Goal: Information Seeking & Learning: Learn about a topic

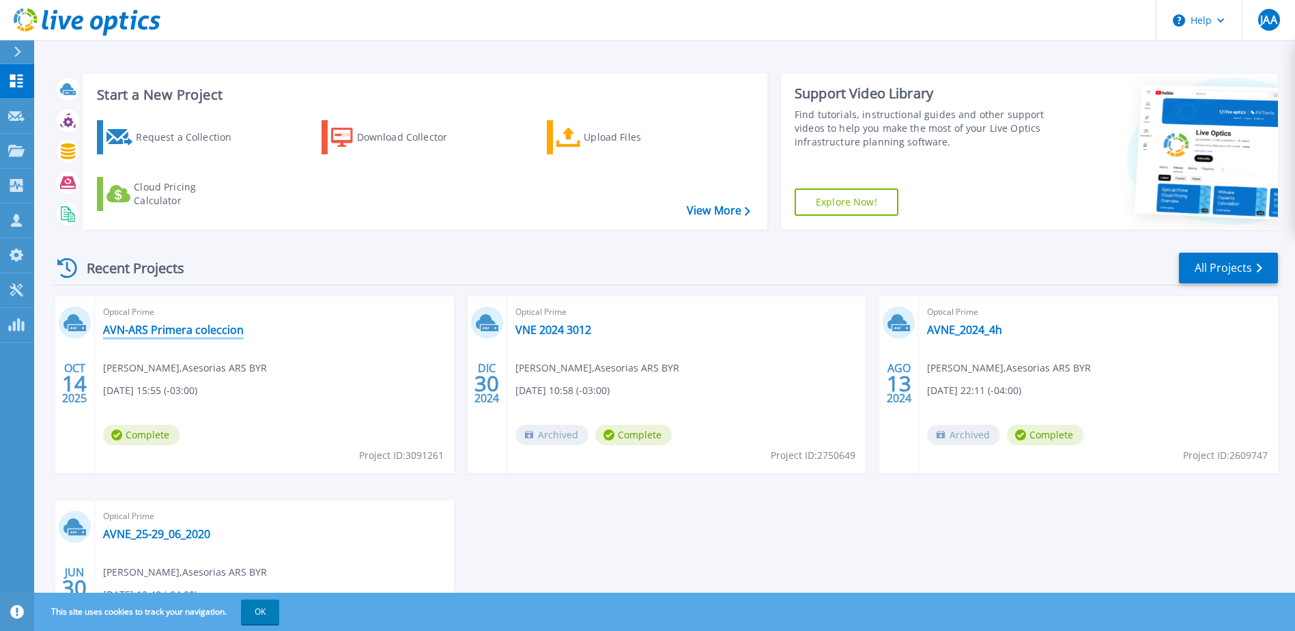
click at [152, 334] on link "AVN-ARS Primera coleccion" at bounding box center [173, 330] width 141 height 14
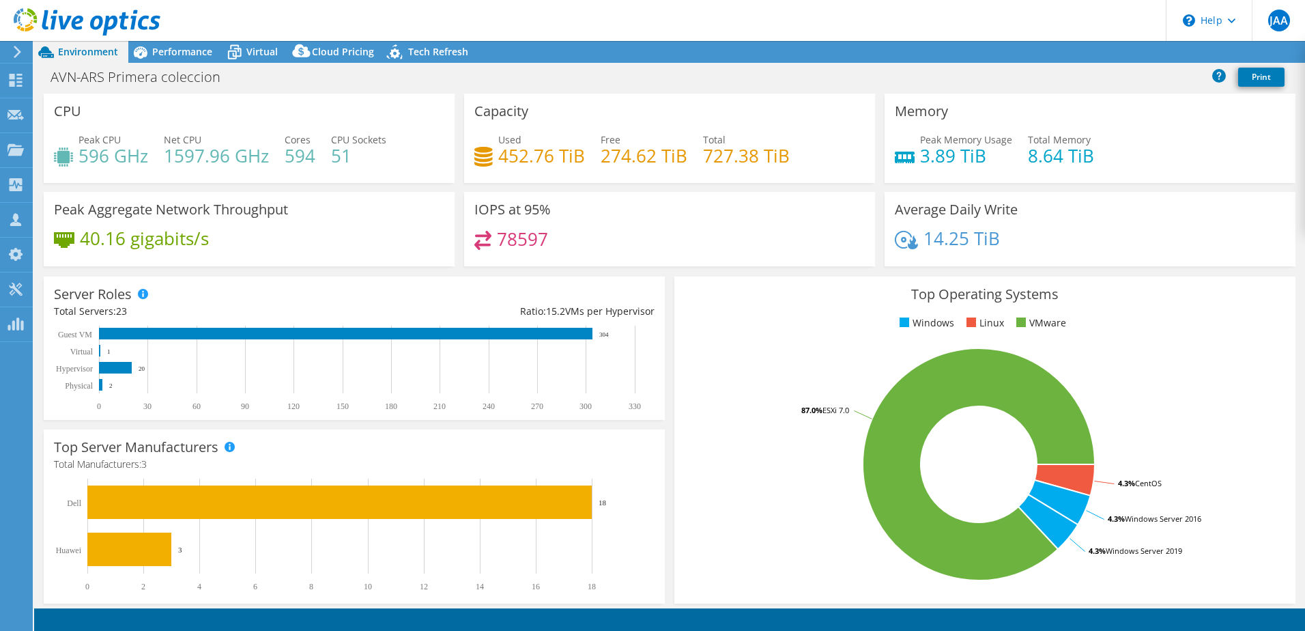
select select "USD"
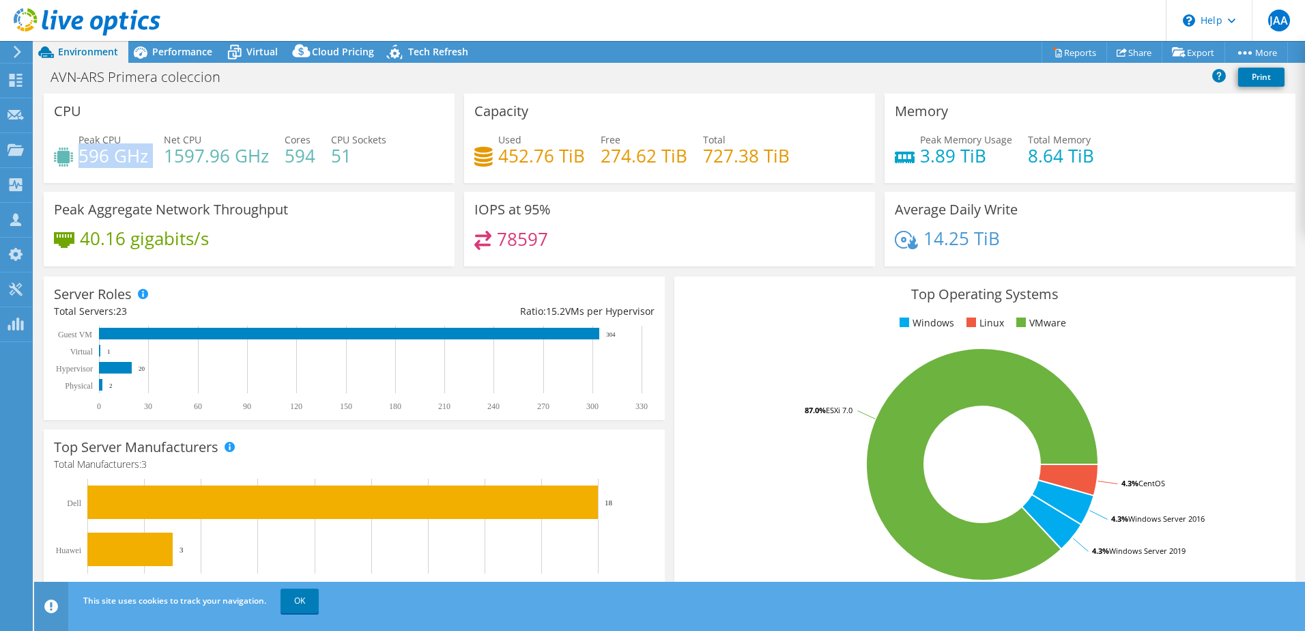
drag, startPoint x: 80, startPoint y: 154, endPoint x: 156, endPoint y: 155, distance: 75.8
click at [156, 155] on div "Peak CPU 596 GHz Net CPU 1597.96 GHz Cores 594 CPU Sockets 51" at bounding box center [249, 154] width 390 height 44
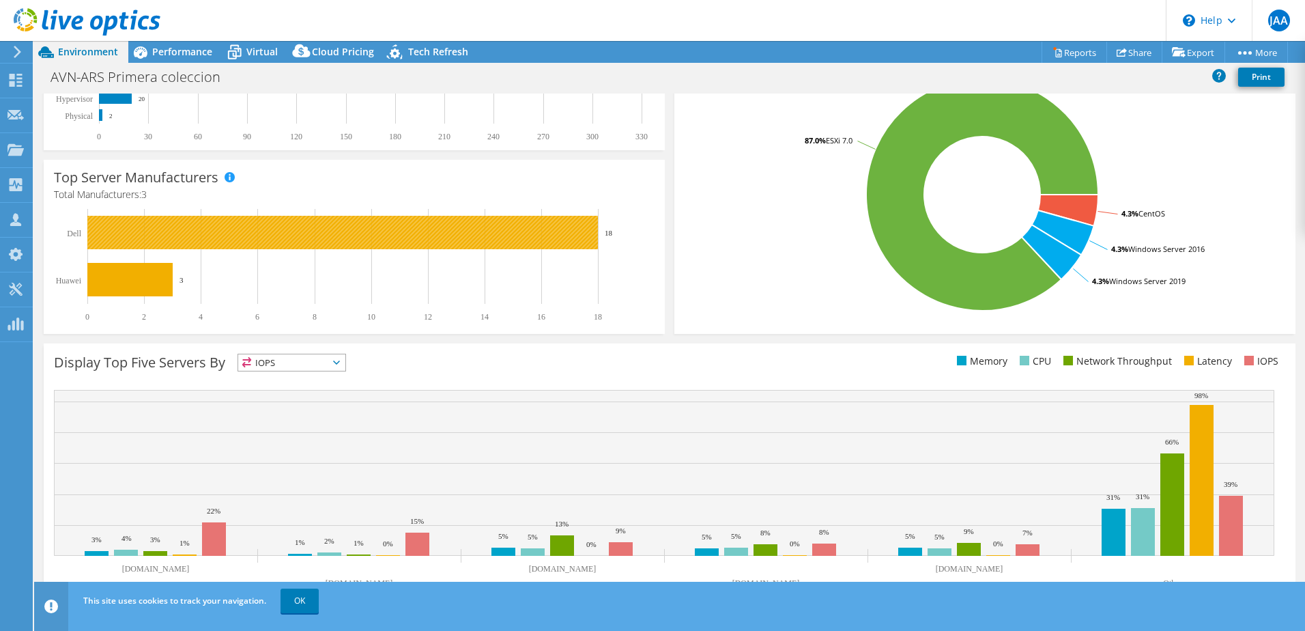
scroll to position [281, 0]
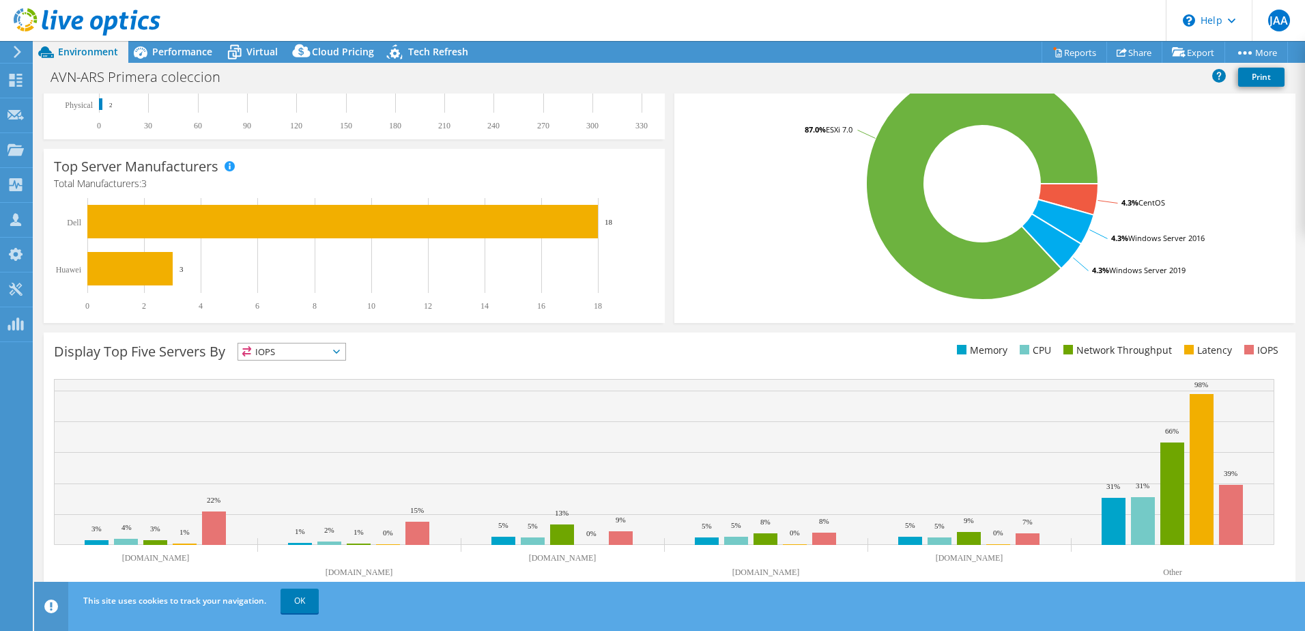
click at [345, 348] on span "IOPS" at bounding box center [291, 351] width 107 height 16
click at [500, 343] on div "Display Top Five Servers By IOPS IOPS" at bounding box center [362, 354] width 616 height 23
click at [299, 594] on link "OK" at bounding box center [300, 600] width 38 height 25
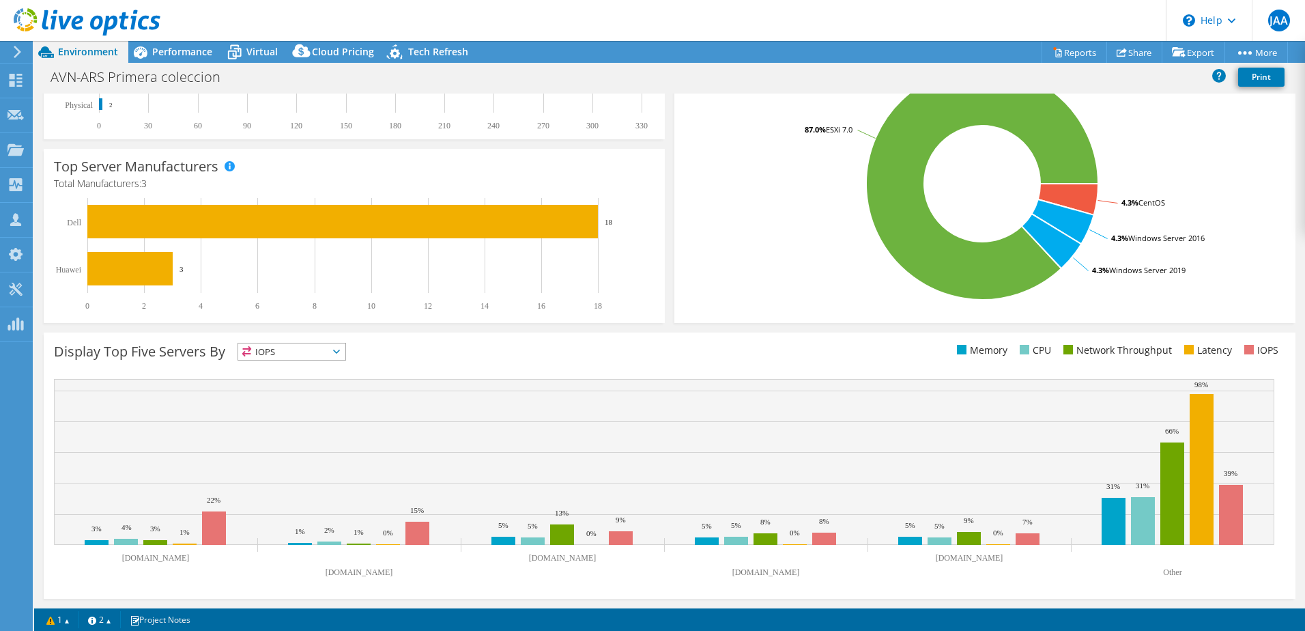
click at [345, 346] on span "IOPS" at bounding box center [291, 351] width 107 height 16
click at [306, 379] on li "Memory" at bounding box center [291, 388] width 107 height 19
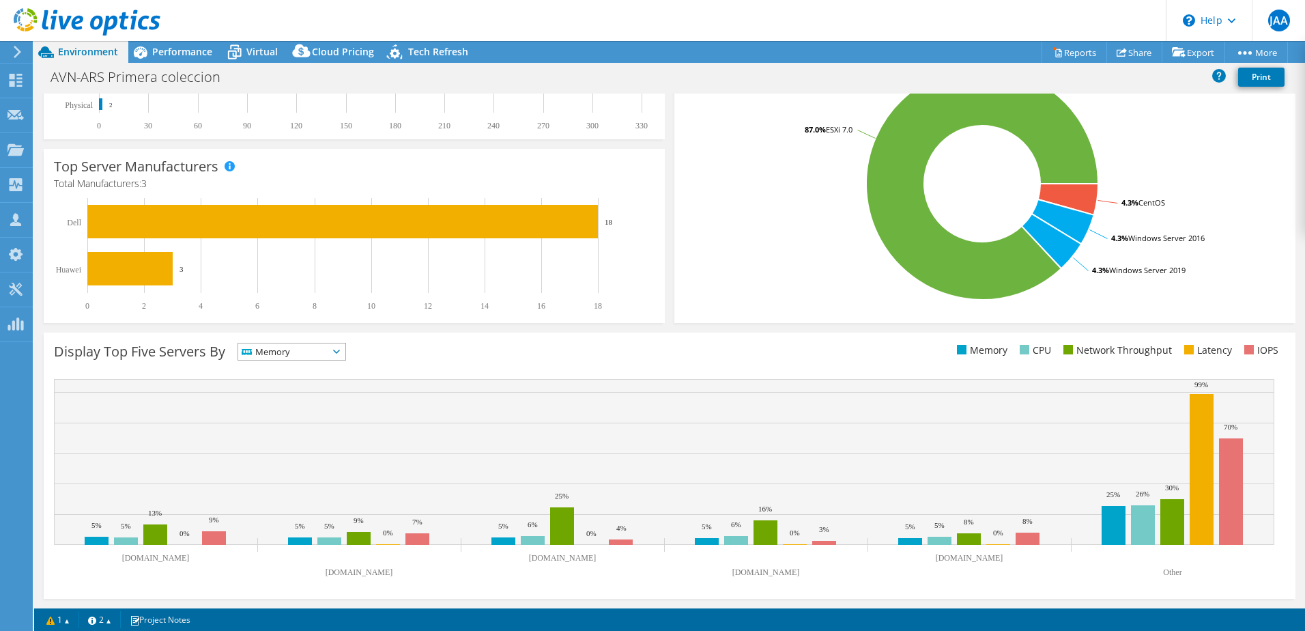
click at [345, 350] on span "Memory" at bounding box center [291, 351] width 107 height 16
click at [327, 403] on li "CPU" at bounding box center [291, 407] width 107 height 19
drag, startPoint x: 352, startPoint y: 345, endPoint x: 336, endPoint y: 358, distance: 20.5
click at [345, 349] on span "CPU" at bounding box center [291, 351] width 107 height 16
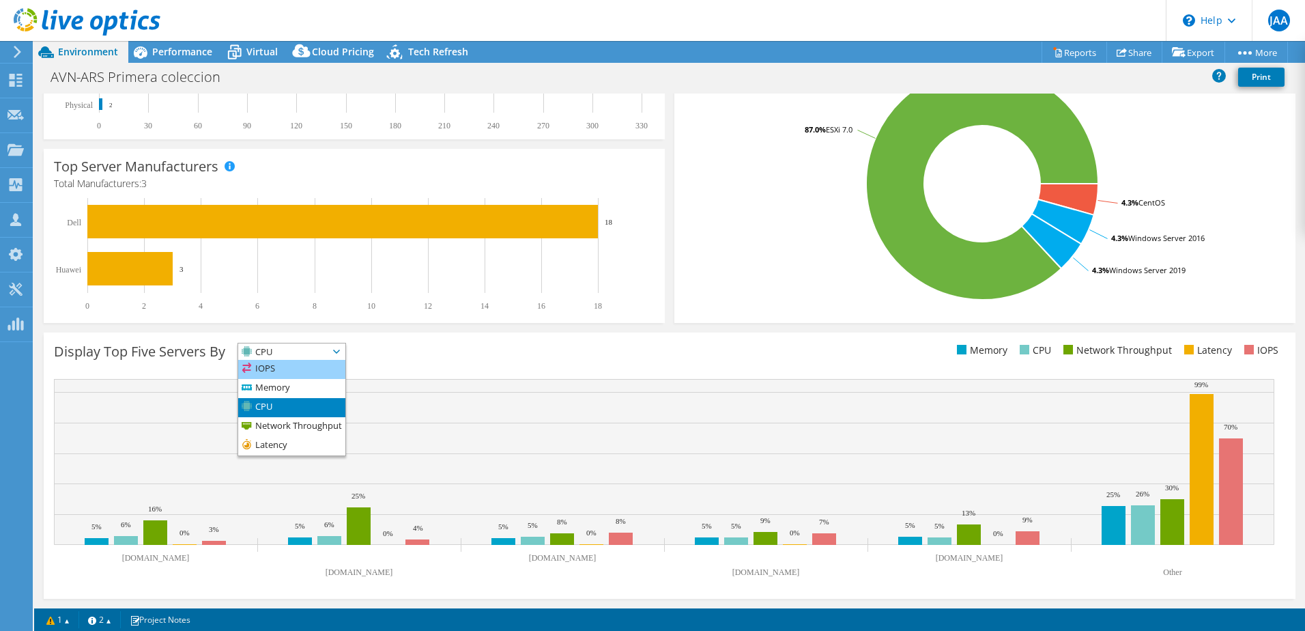
click at [293, 370] on li "IOPS" at bounding box center [291, 369] width 107 height 19
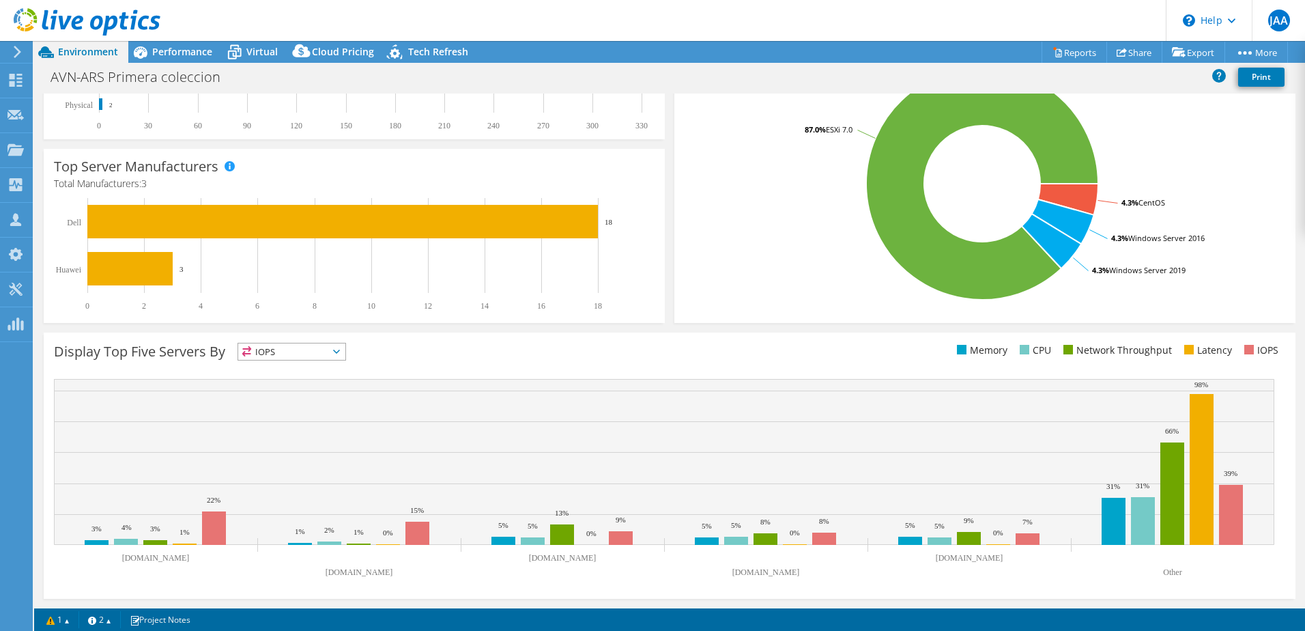
click at [343, 351] on span "IOPS" at bounding box center [291, 351] width 107 height 16
click at [341, 426] on li "Network Throughput" at bounding box center [291, 426] width 107 height 19
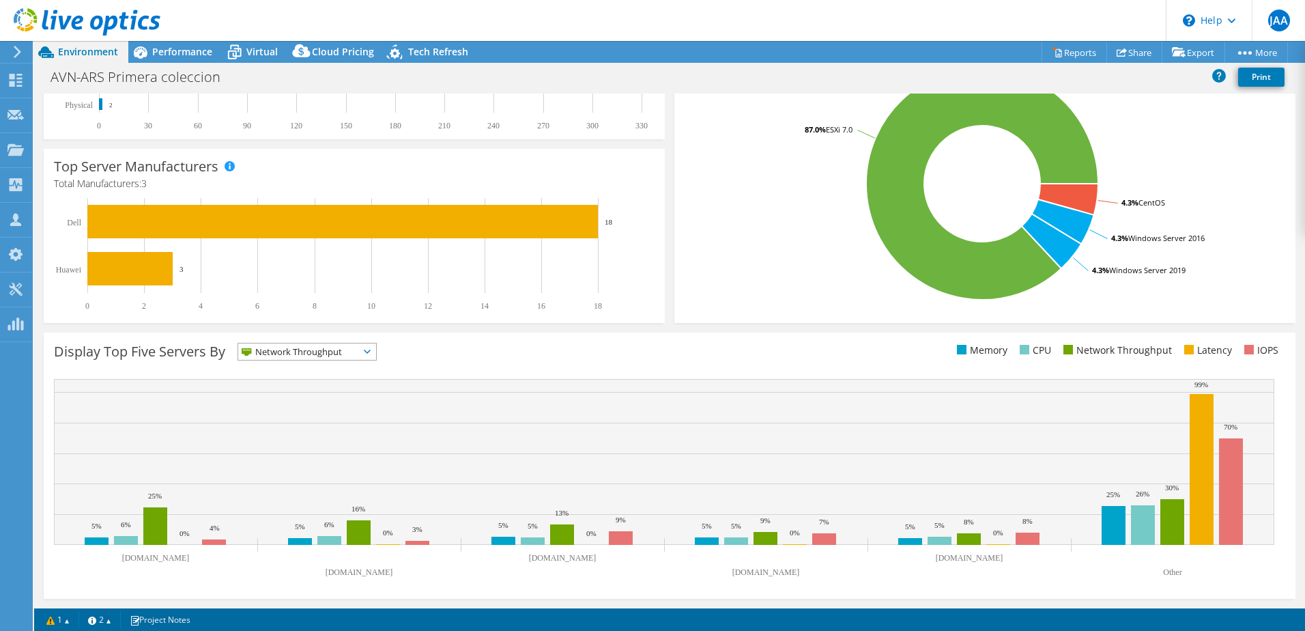
click at [367, 352] on icon at bounding box center [367, 351] width 7 height 4
click at [300, 446] on li "Latency" at bounding box center [307, 445] width 138 height 19
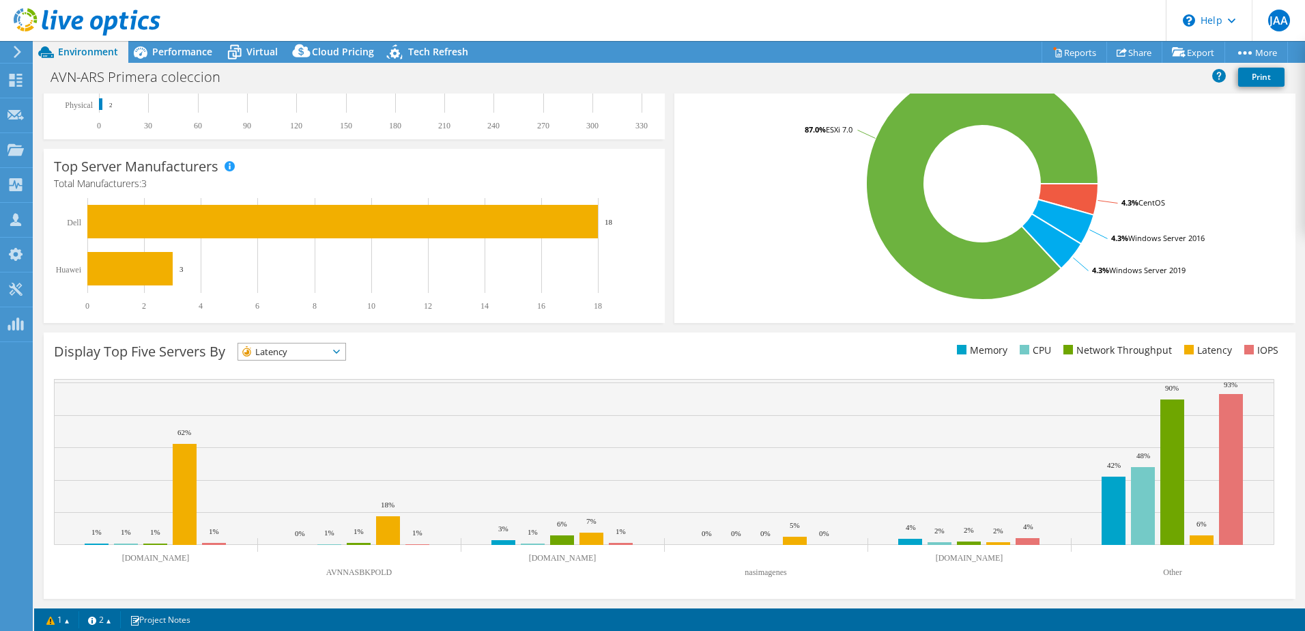
click at [137, 559] on text "[DOMAIN_NAME]" at bounding box center [156, 558] width 68 height 10
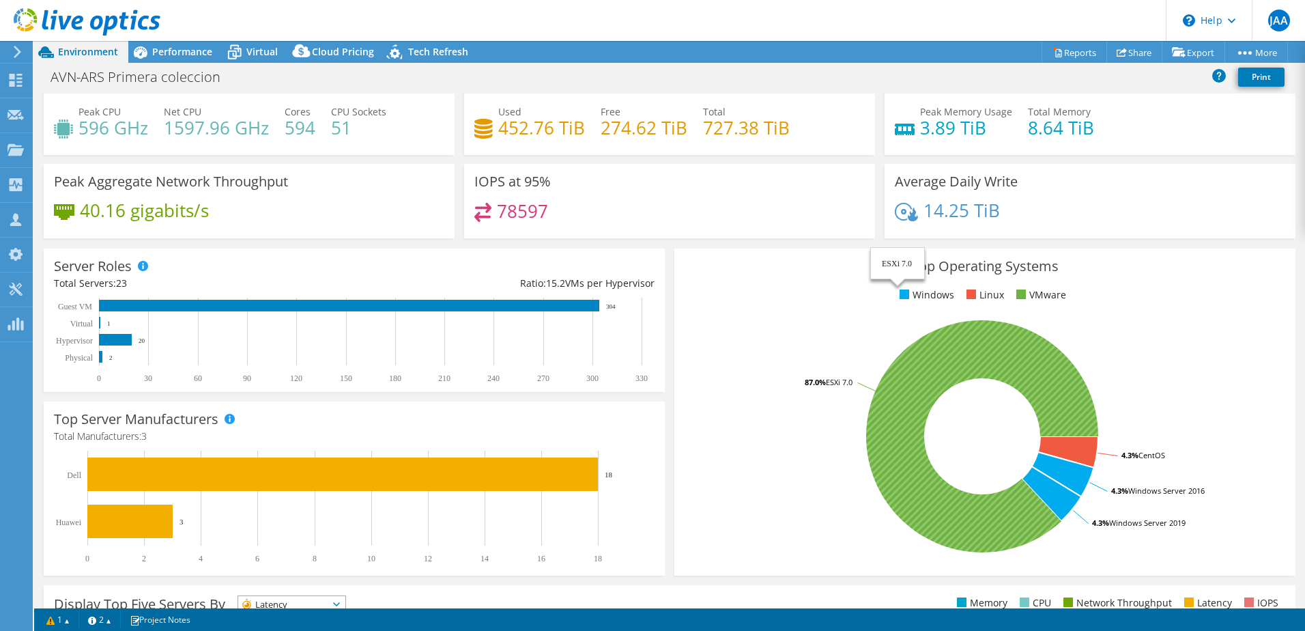
scroll to position [0, 0]
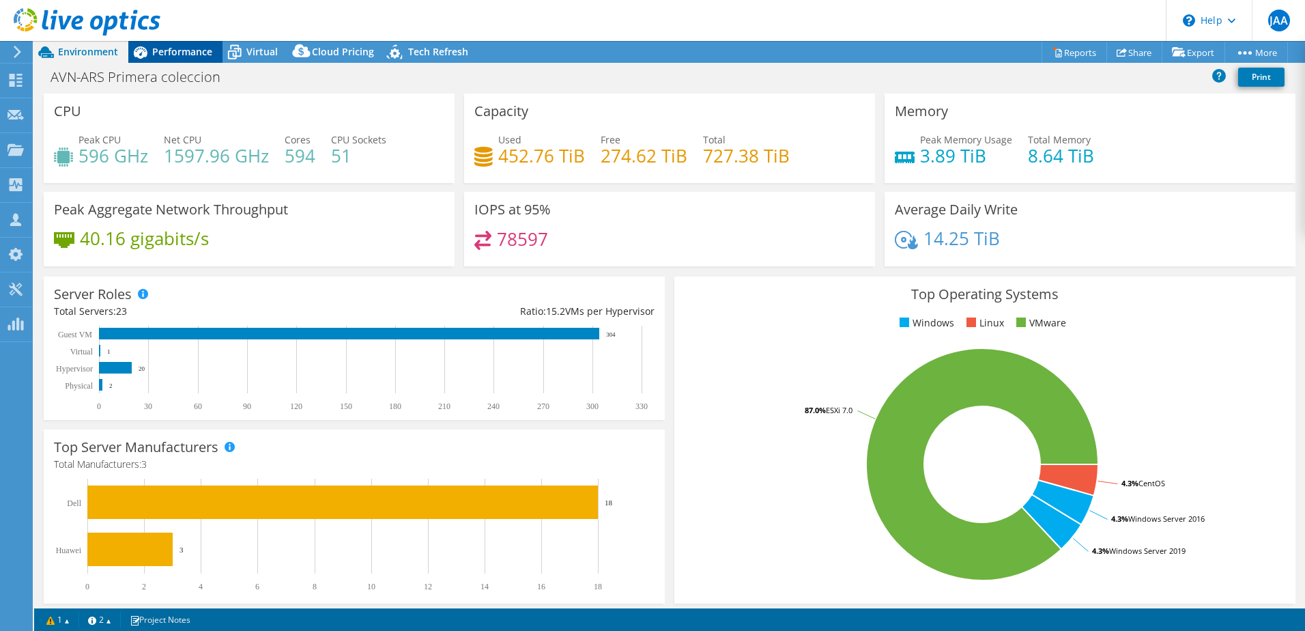
click at [193, 51] on span "Performance" at bounding box center [182, 51] width 60 height 13
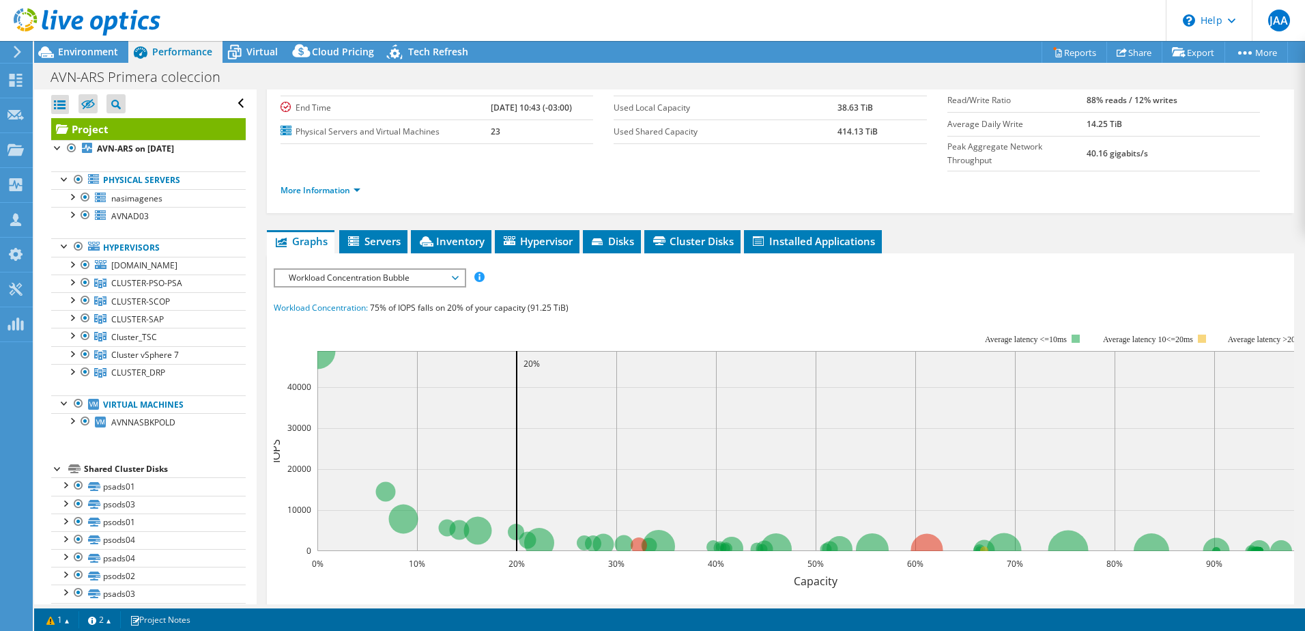
scroll to position [93, 0]
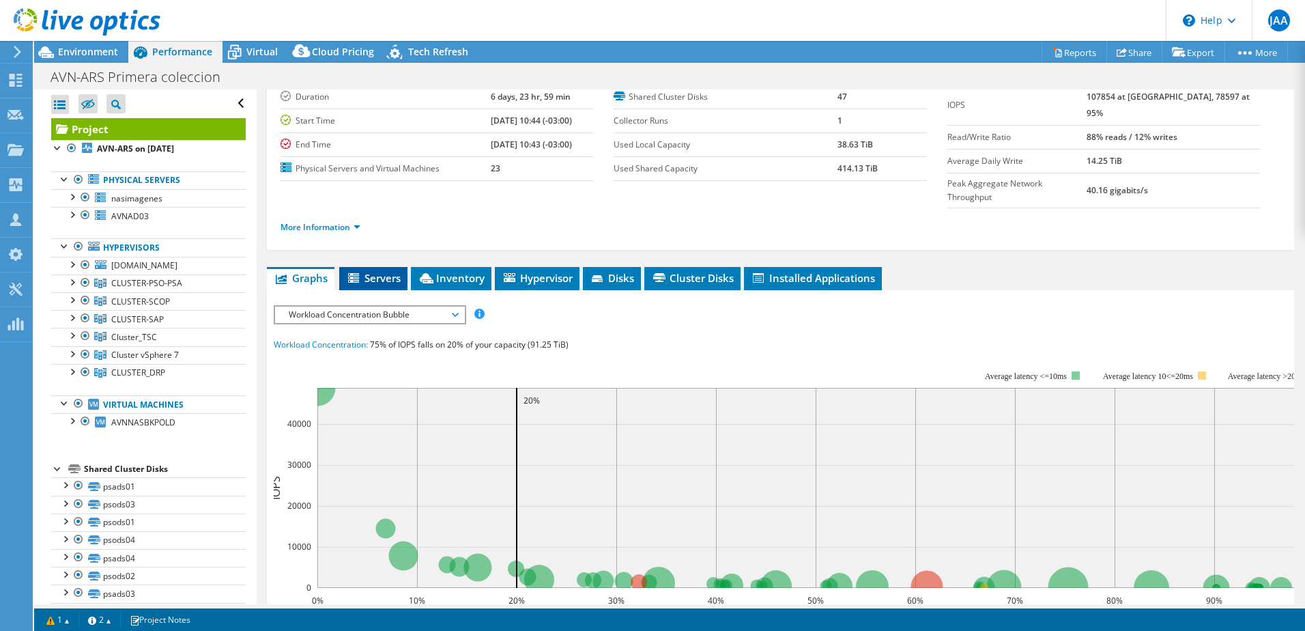
click at [382, 271] on span "Servers" at bounding box center [373, 278] width 55 height 14
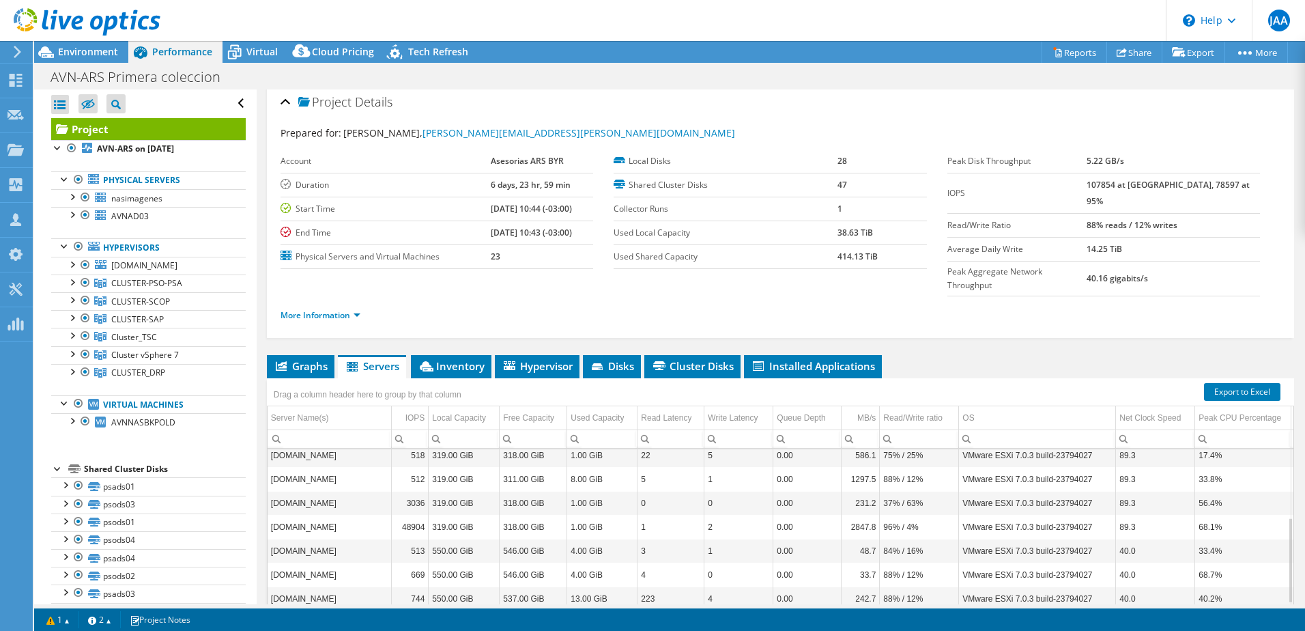
scroll to position [0, 0]
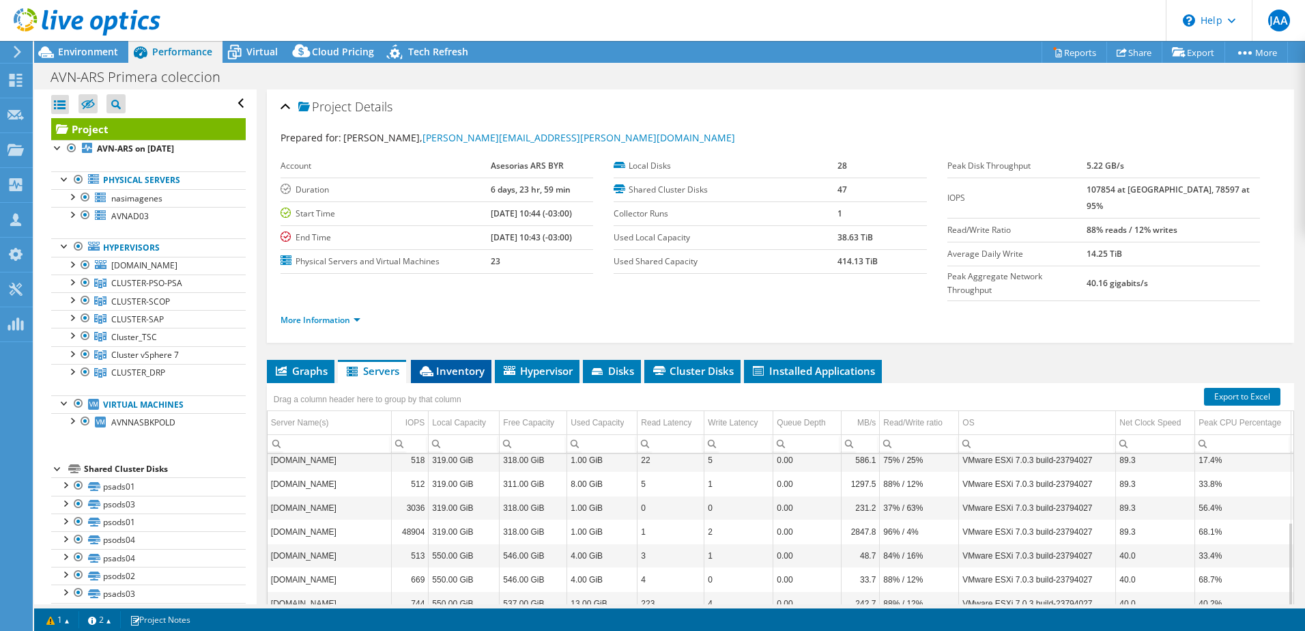
click at [461, 364] on span "Inventory" at bounding box center [451, 371] width 67 height 14
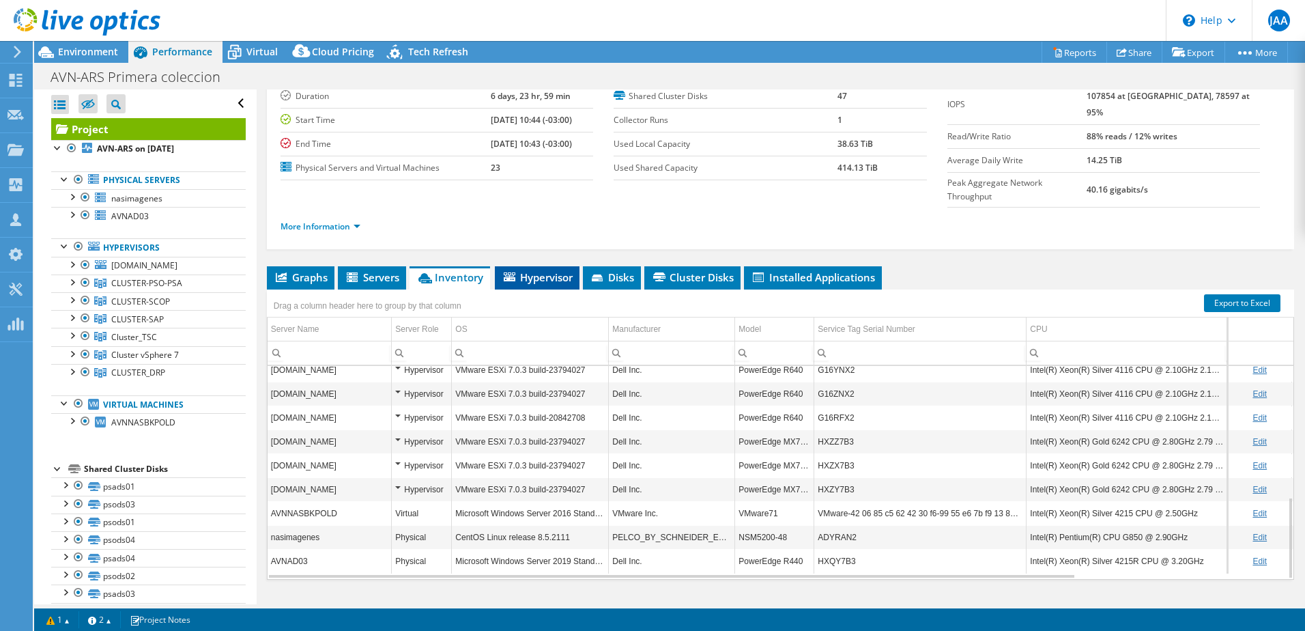
click at [541, 270] on span "Hypervisor" at bounding box center [537, 277] width 71 height 14
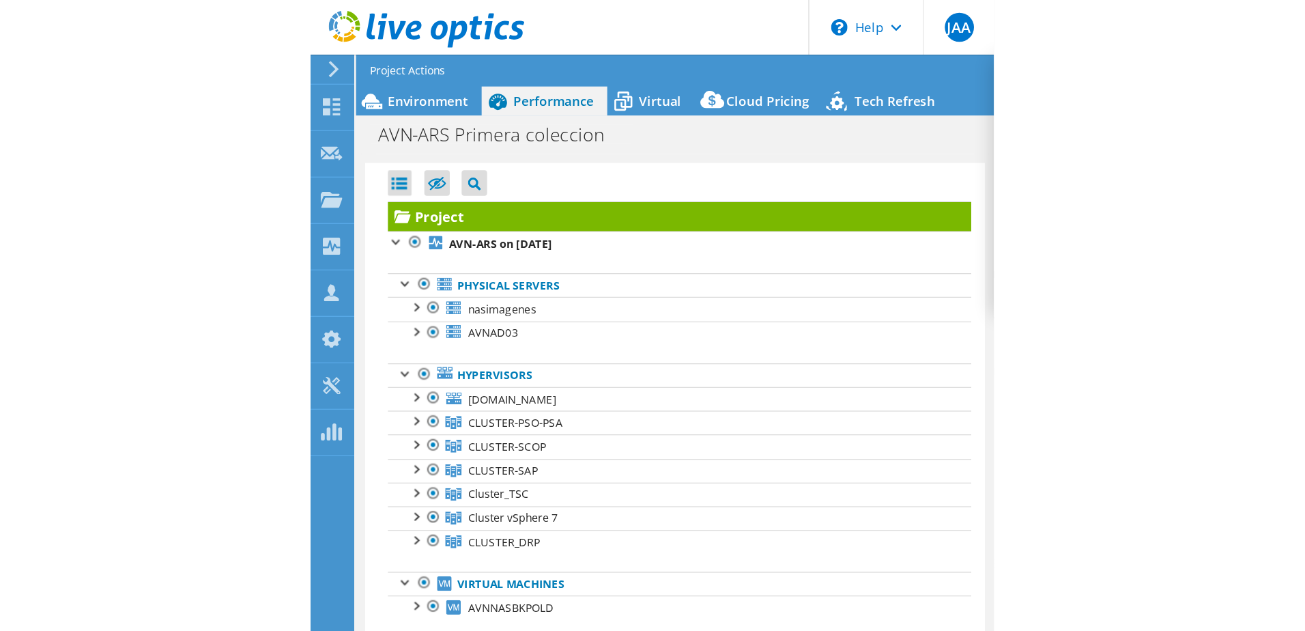
scroll to position [94, 0]
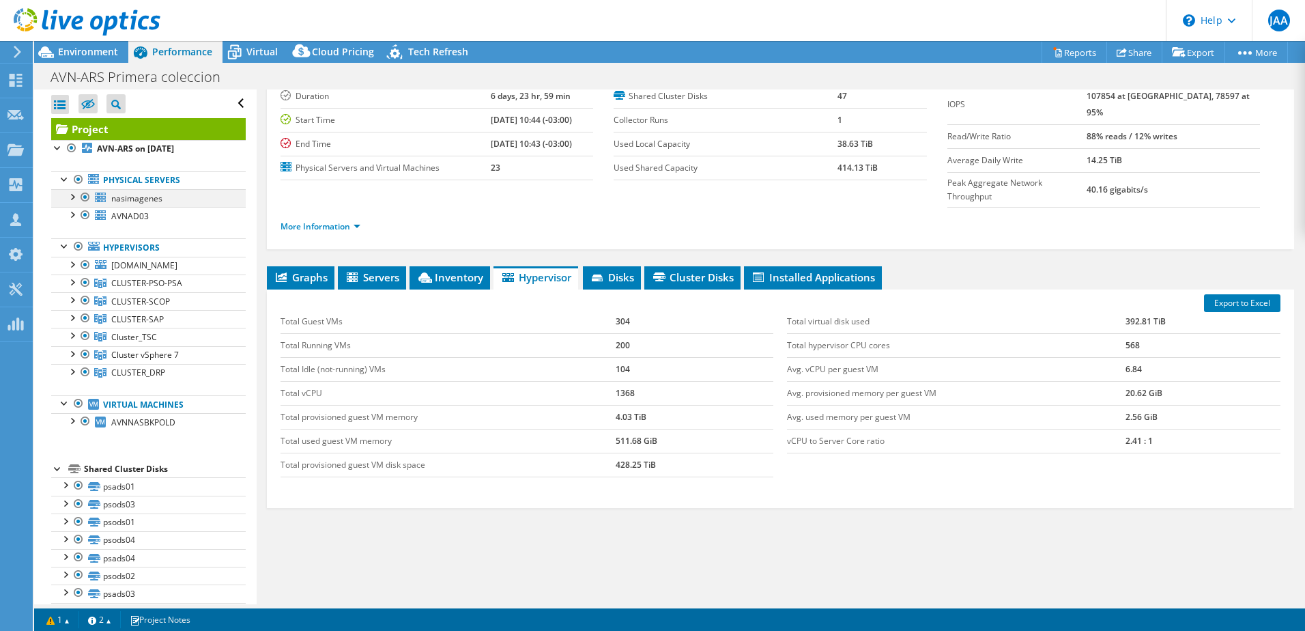
click at [74, 196] on div at bounding box center [72, 196] width 14 height 14
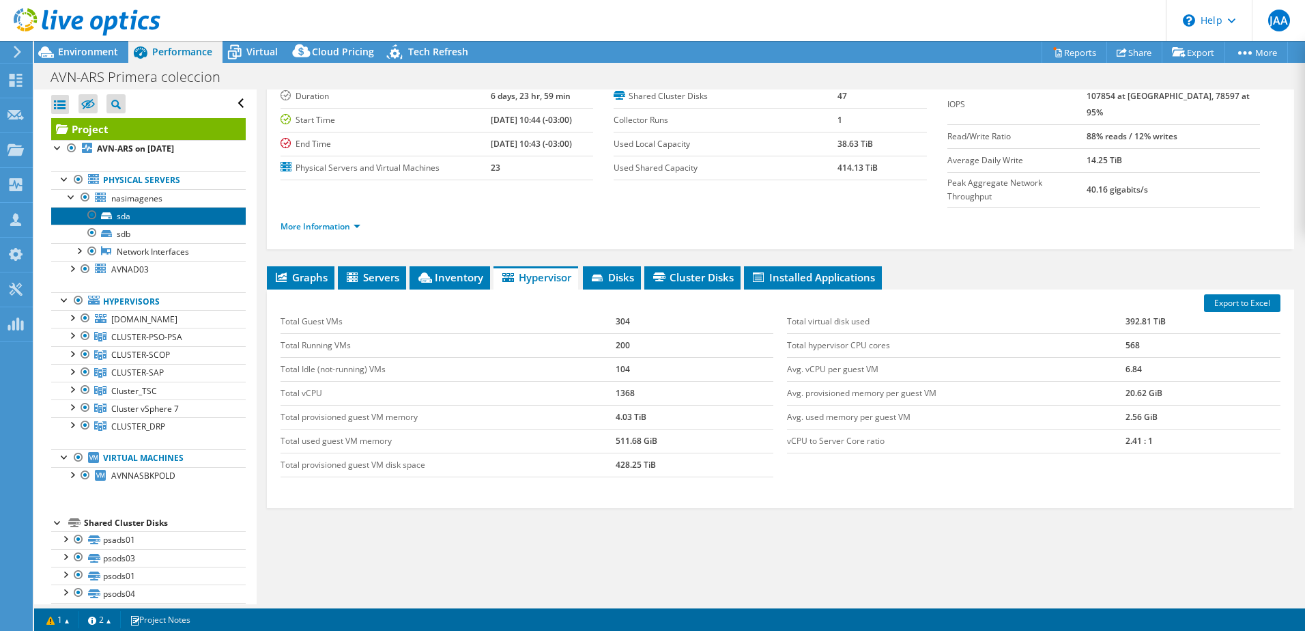
click at [141, 217] on link "sda" at bounding box center [148, 216] width 195 height 18
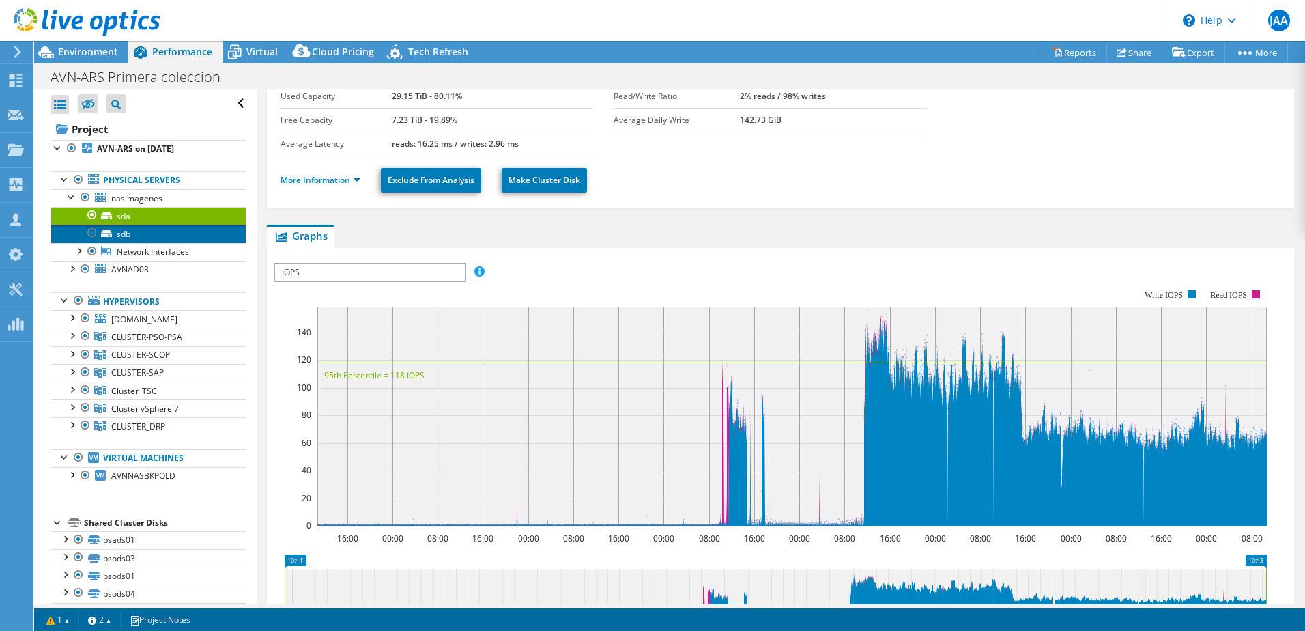
click at [145, 229] on link "sdb" at bounding box center [148, 234] width 195 height 18
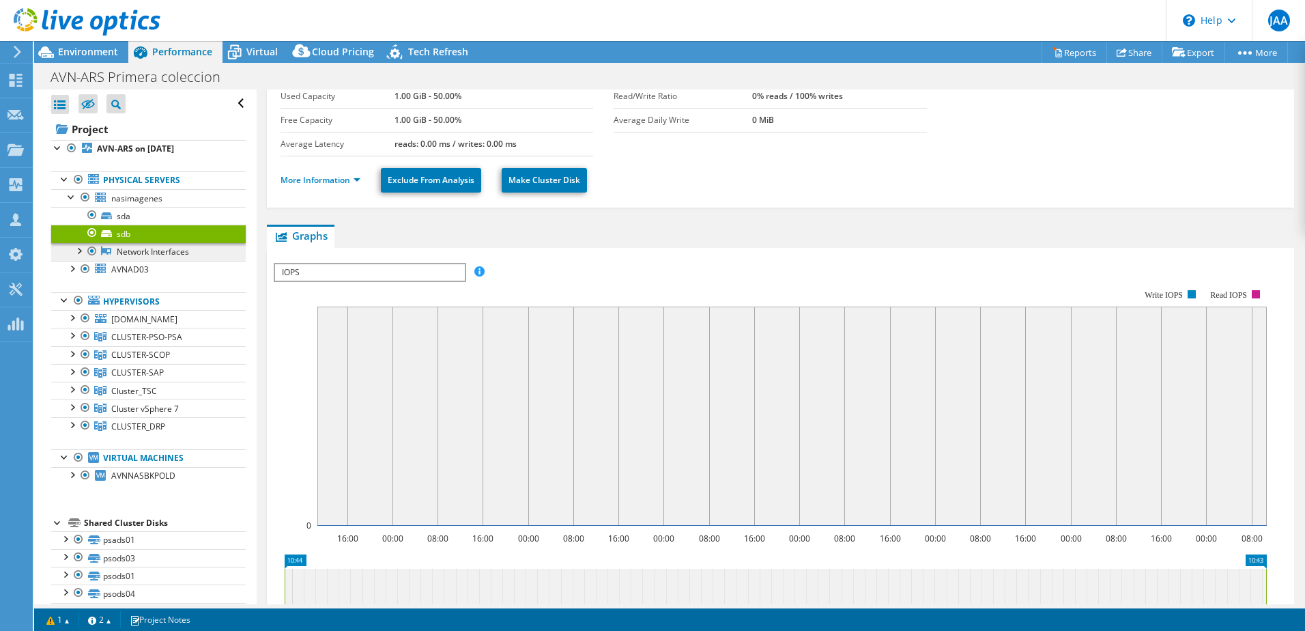
click at [162, 252] on link "Network Interfaces" at bounding box center [148, 252] width 195 height 18
click at [72, 268] on div at bounding box center [72, 268] width 14 height 14
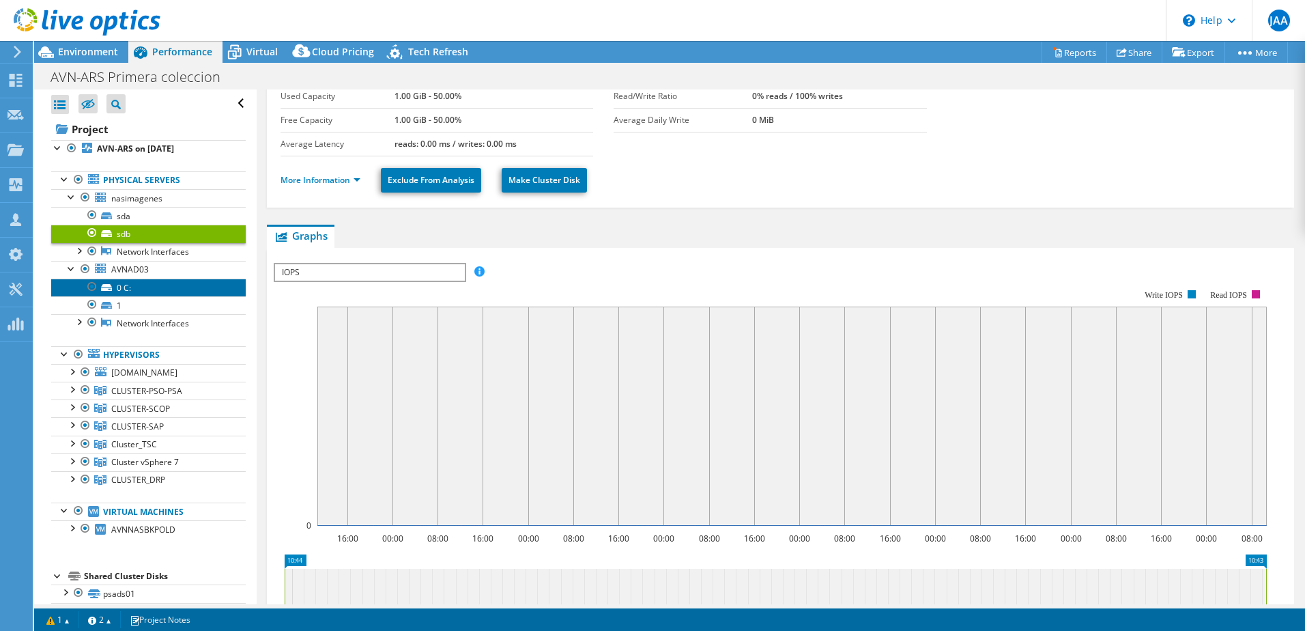
click at [123, 286] on link "0 C:" at bounding box center [148, 287] width 195 height 18
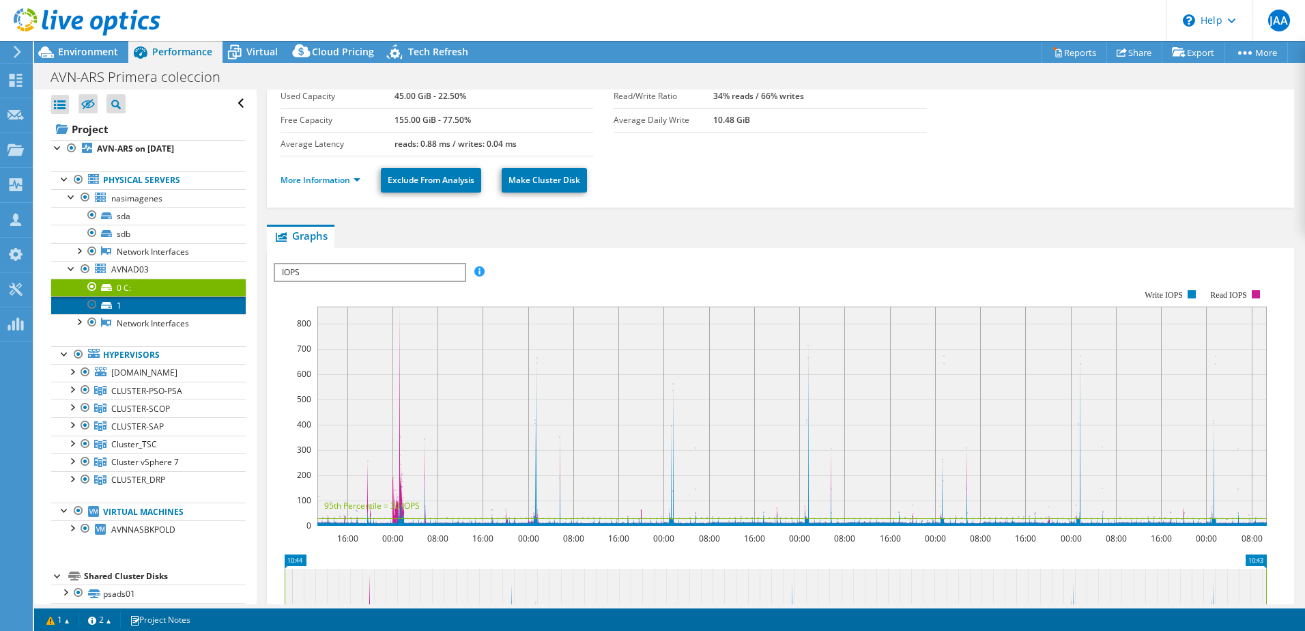
click at [123, 305] on link "1" at bounding box center [148, 305] width 195 height 18
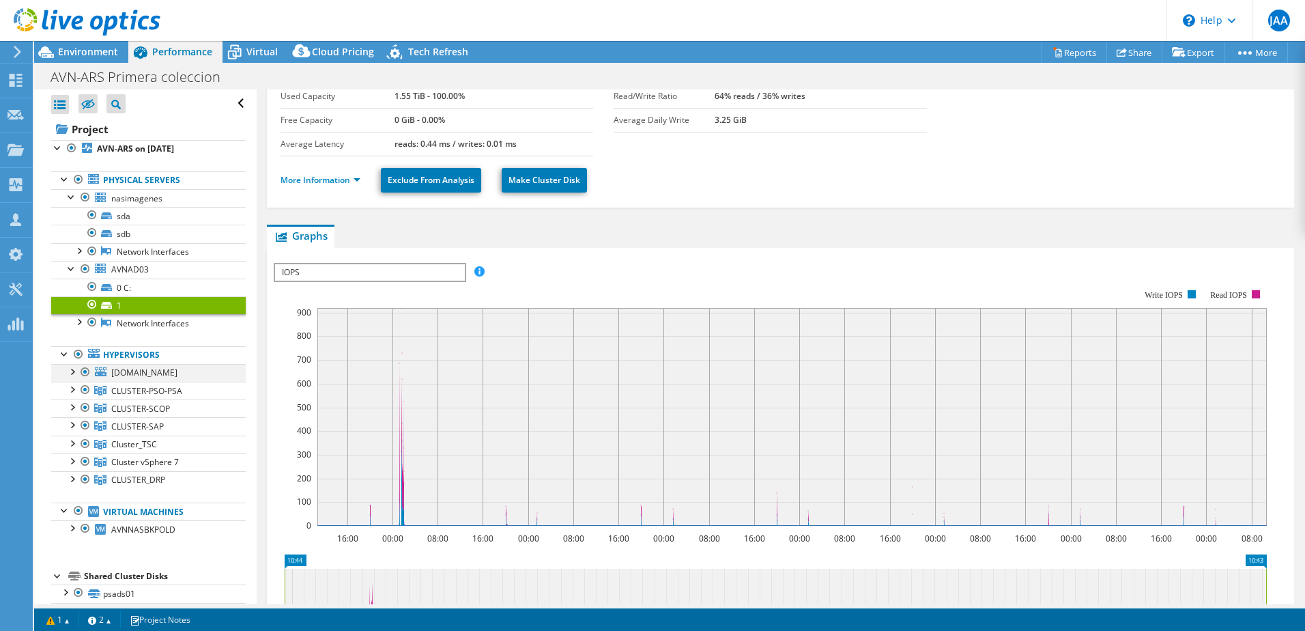
click at [74, 372] on div at bounding box center [72, 371] width 14 height 14
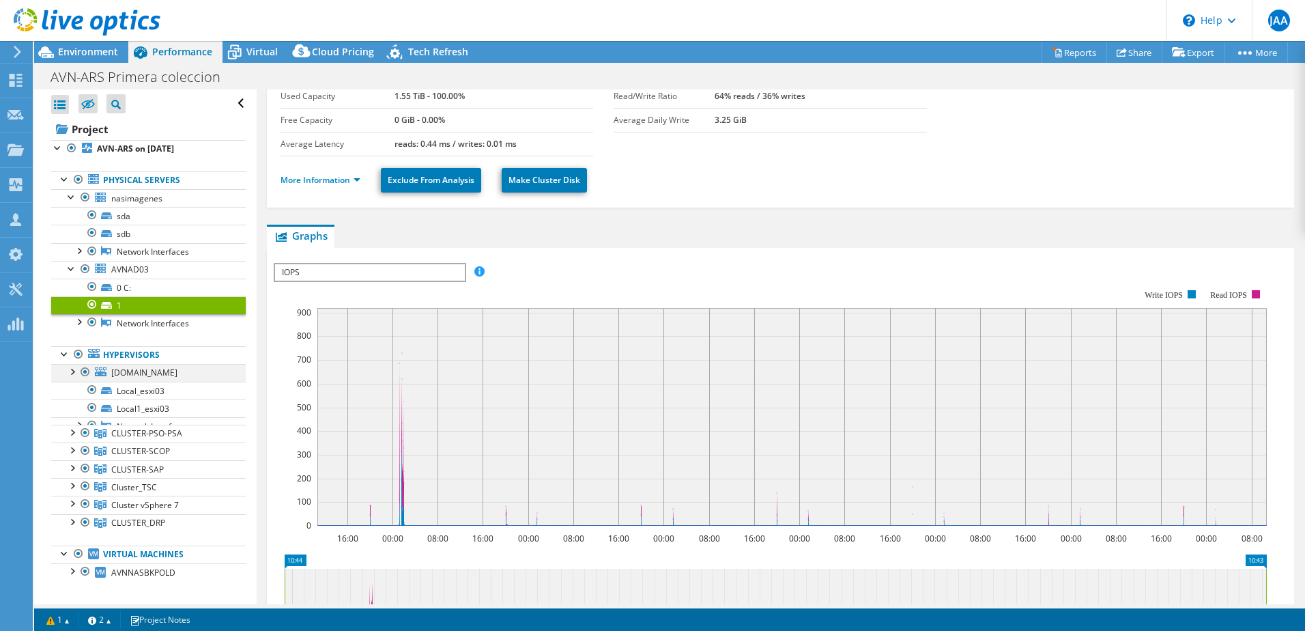
click at [74, 372] on div at bounding box center [72, 371] width 14 height 14
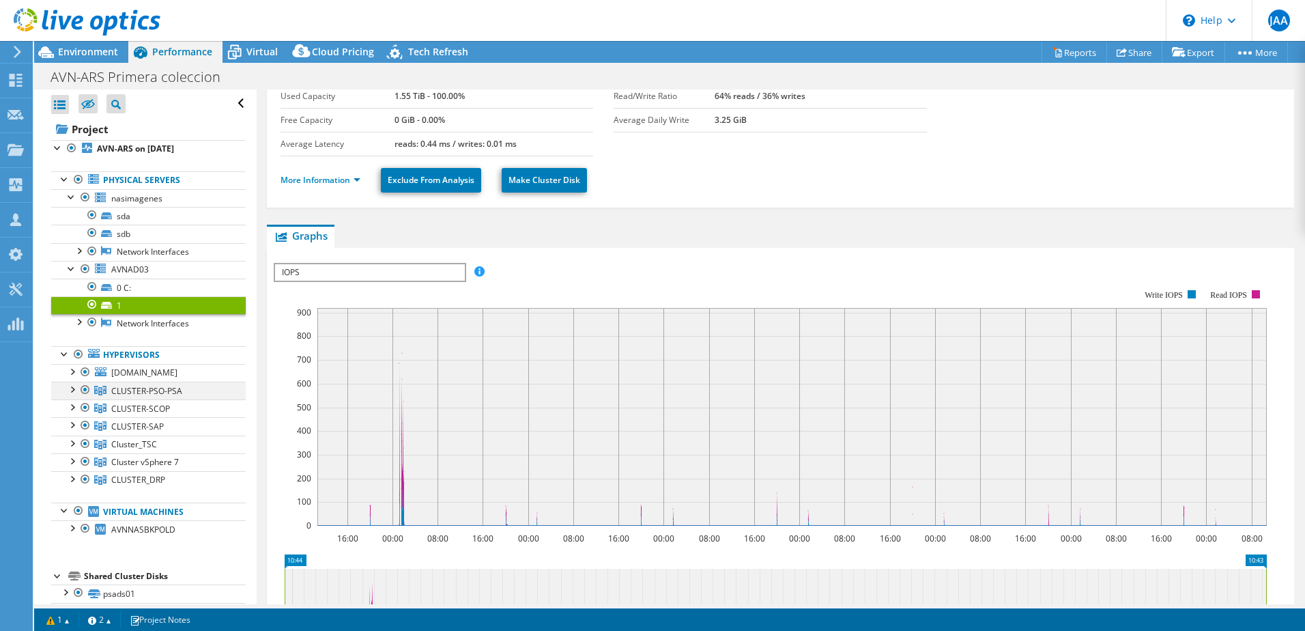
click at [74, 392] on div at bounding box center [72, 389] width 14 height 14
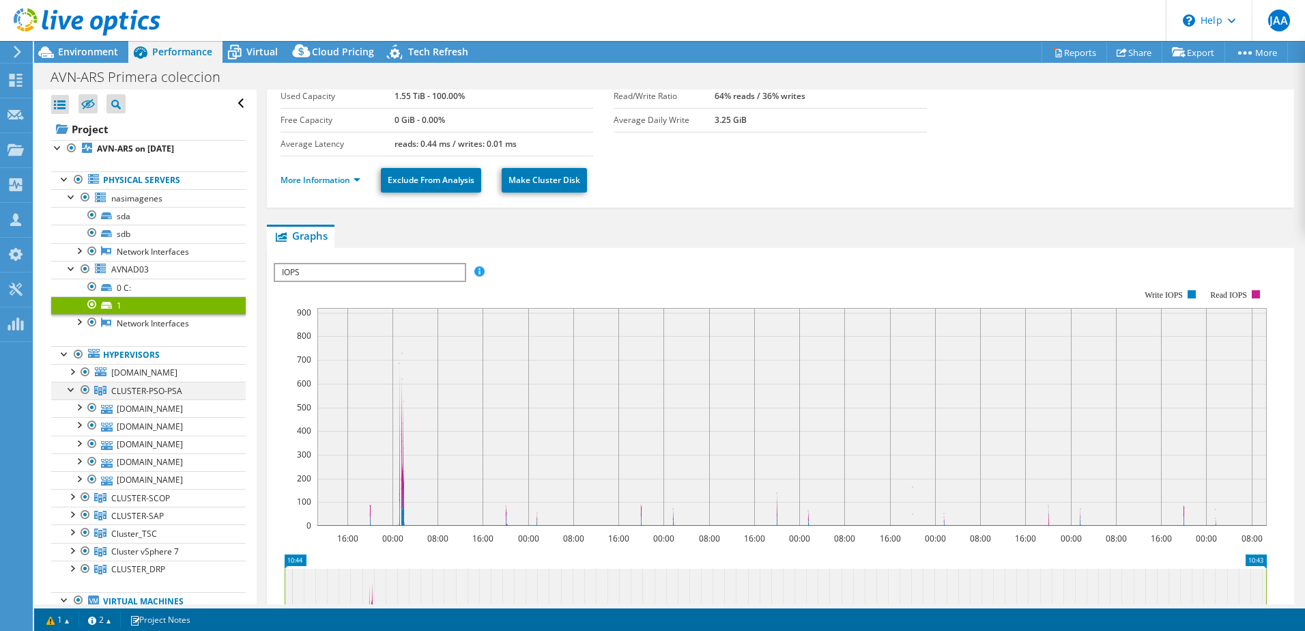
click at [74, 392] on div at bounding box center [72, 389] width 14 height 14
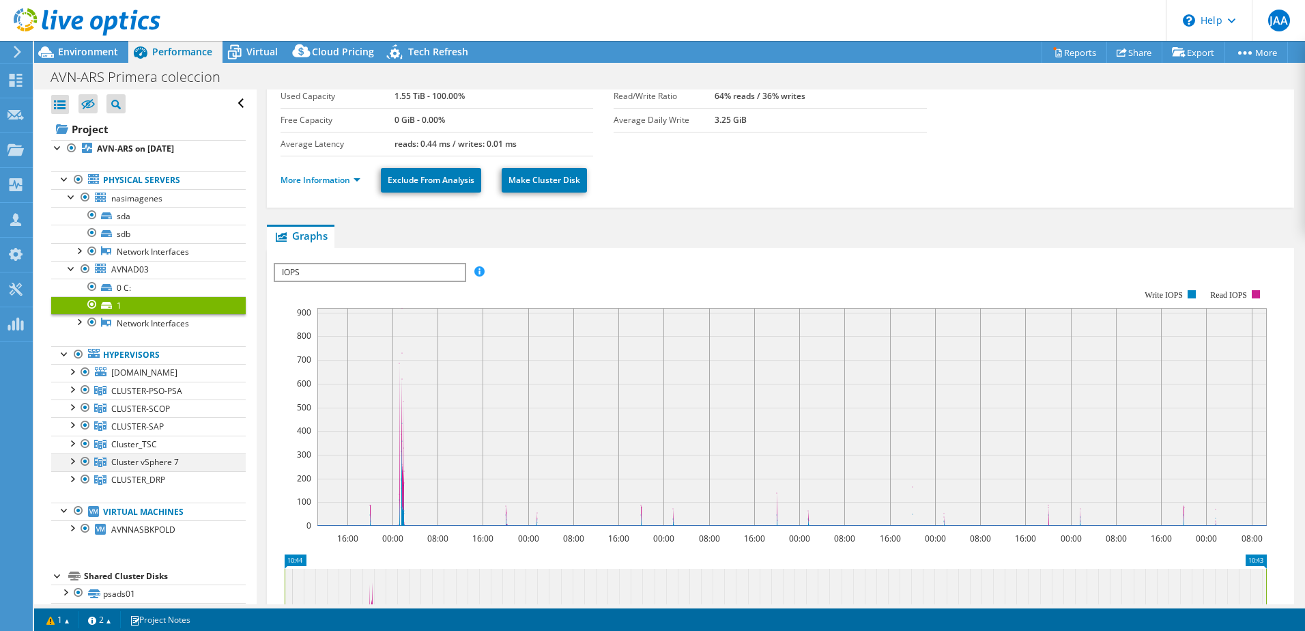
click at [72, 461] on div at bounding box center [72, 460] width 14 height 14
click at [74, 478] on div at bounding box center [72, 478] width 14 height 14
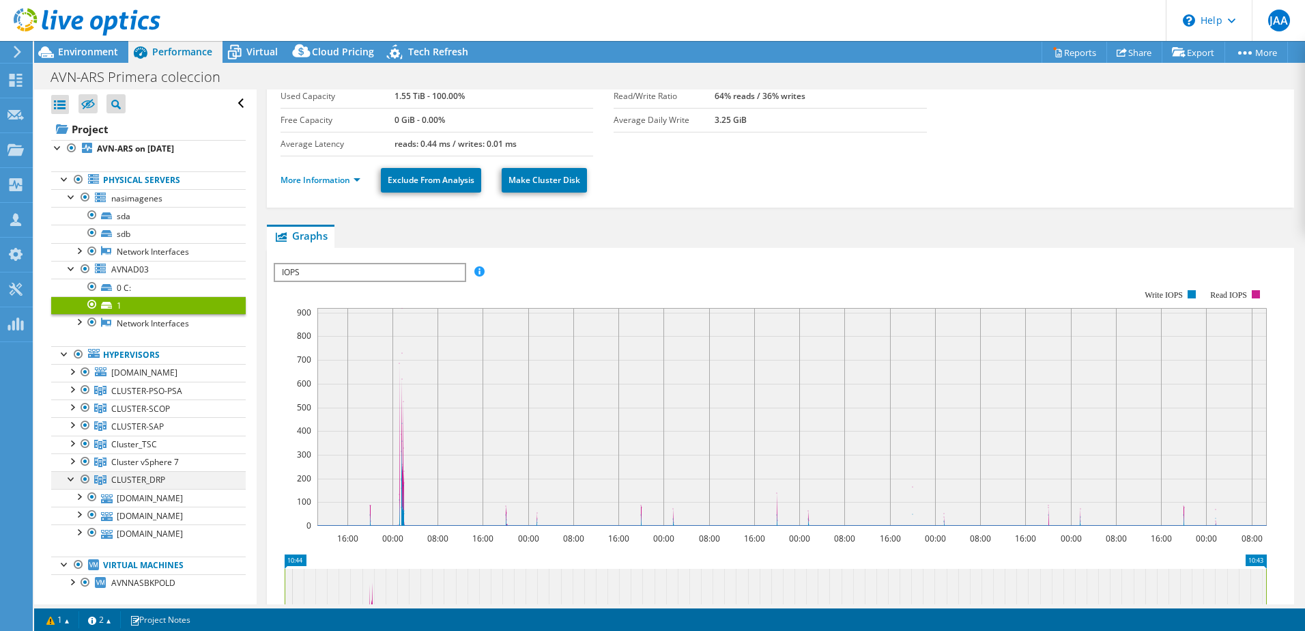
click at [74, 478] on div at bounding box center [72, 478] width 14 height 14
click at [71, 528] on div at bounding box center [72, 527] width 14 height 14
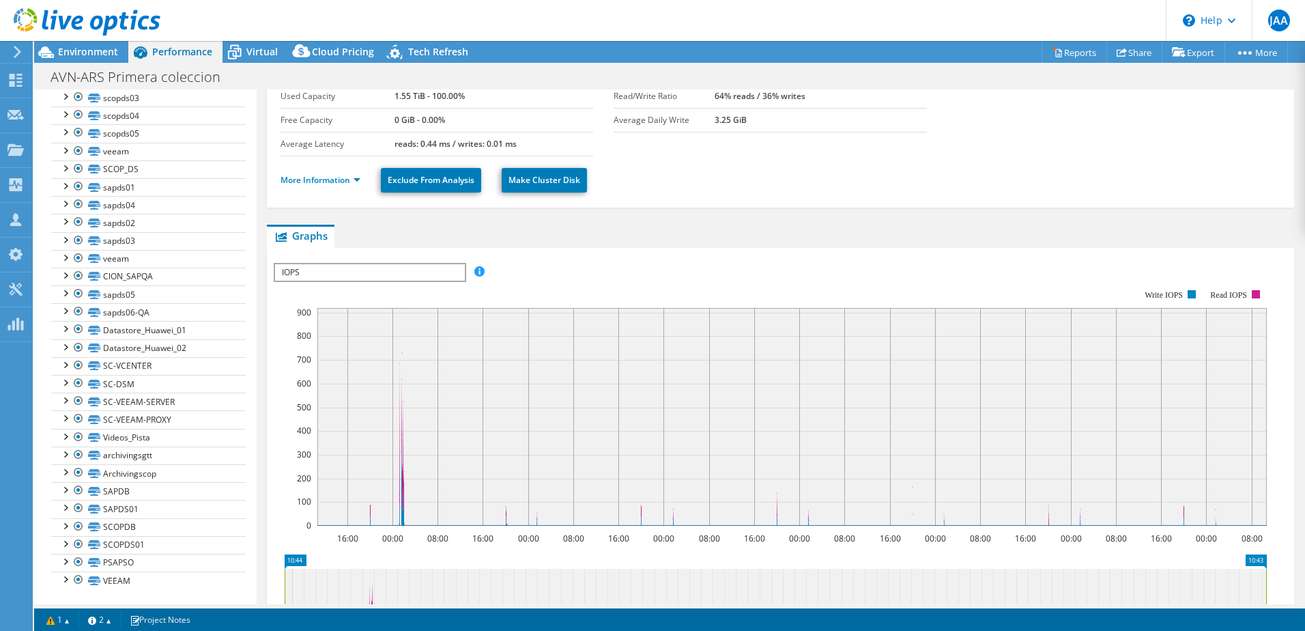
scroll to position [837, 0]
click at [67, 435] on div at bounding box center [65, 434] width 14 height 14
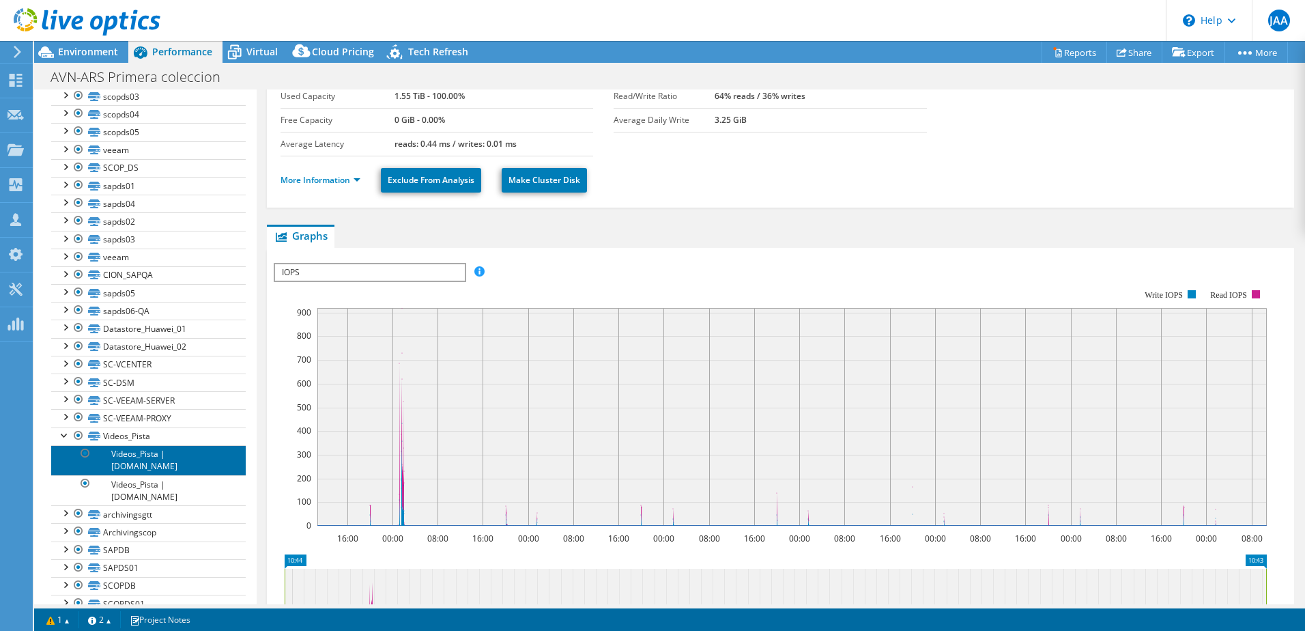
click at [173, 465] on link "Videos_Pista | [DOMAIN_NAME]" at bounding box center [148, 460] width 195 height 30
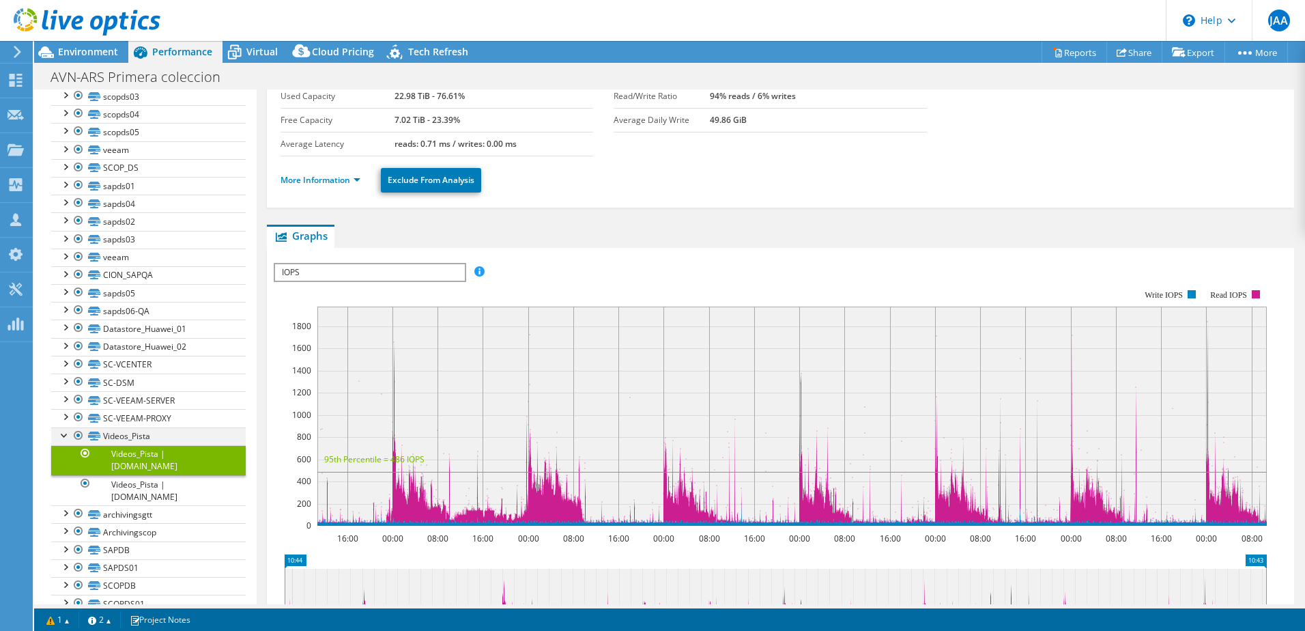
click at [67, 433] on div at bounding box center [65, 434] width 14 height 14
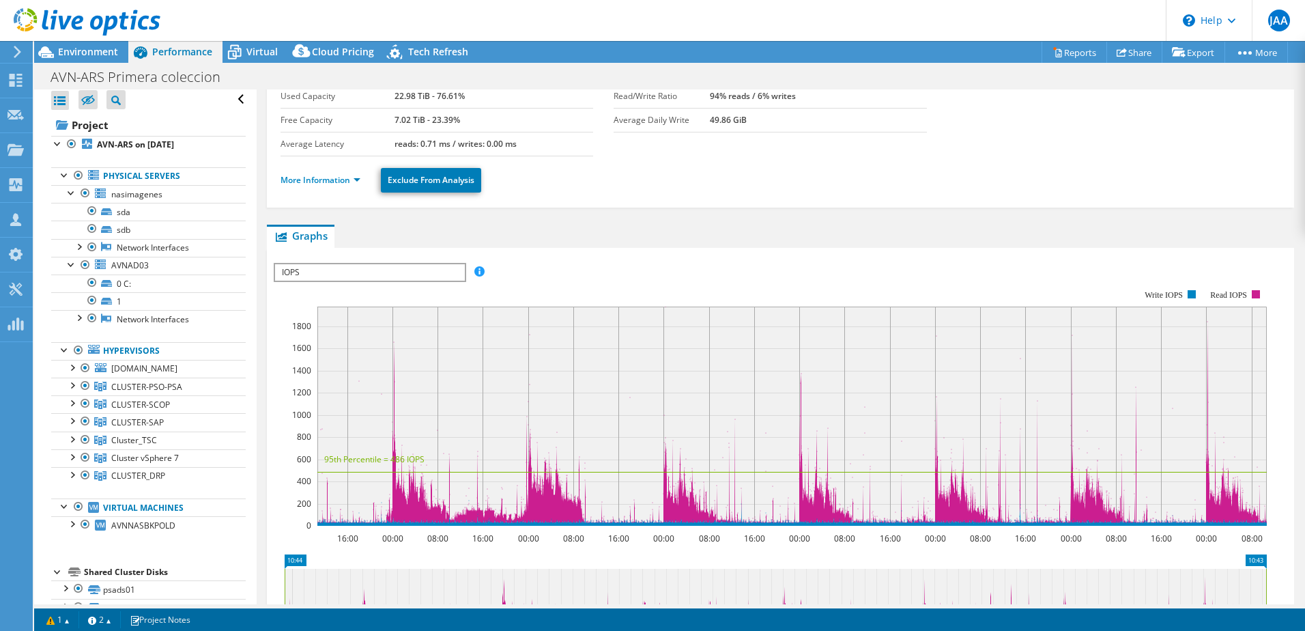
scroll to position [0, 0]
click at [275, 46] on span "Virtual" at bounding box center [261, 51] width 31 height 13
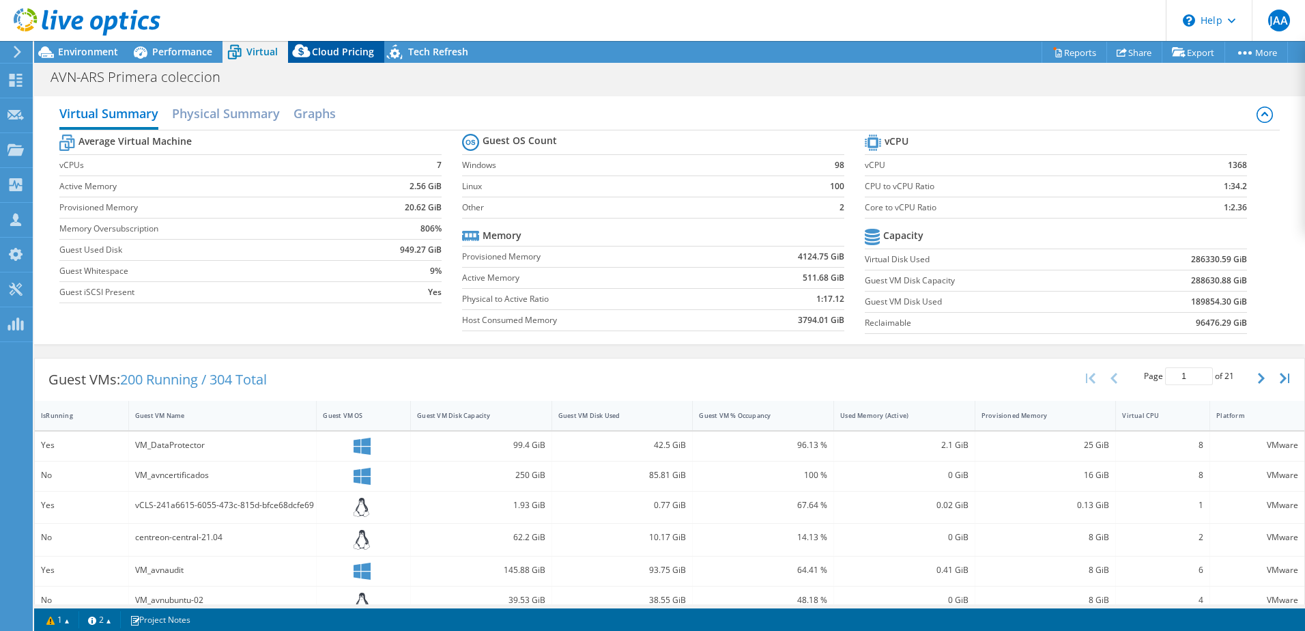
click at [354, 52] on span "Cloud Pricing" at bounding box center [343, 51] width 62 height 13
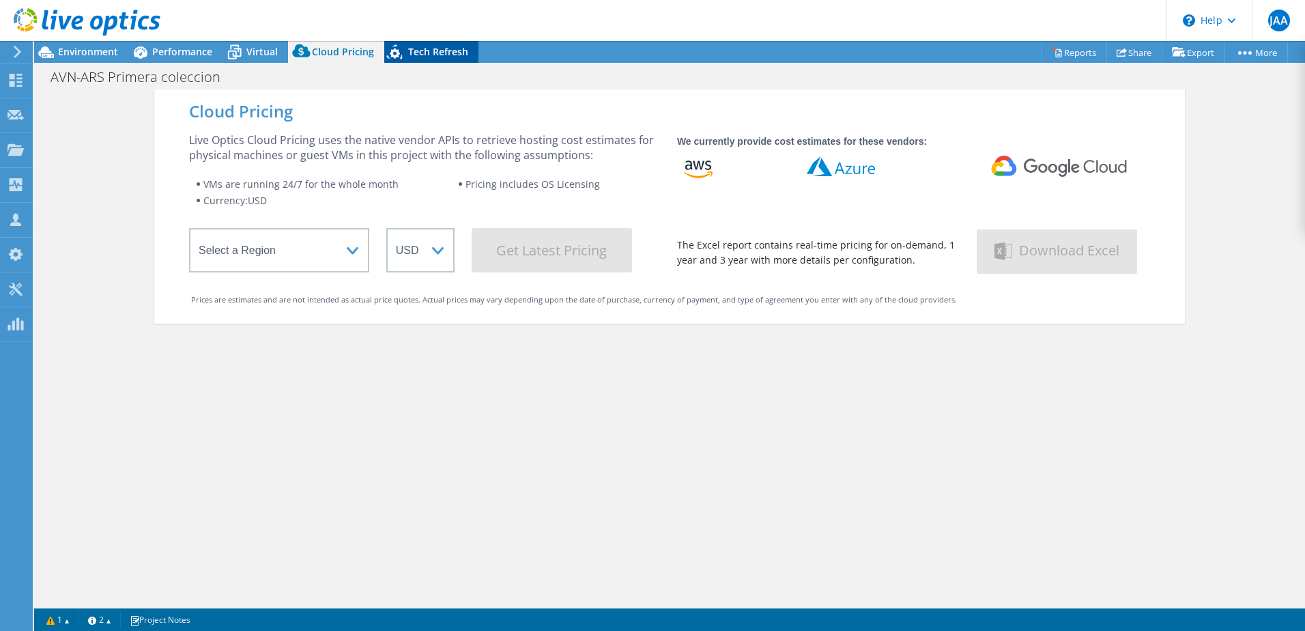
click at [435, 52] on span "Tech Refresh" at bounding box center [438, 51] width 60 height 13
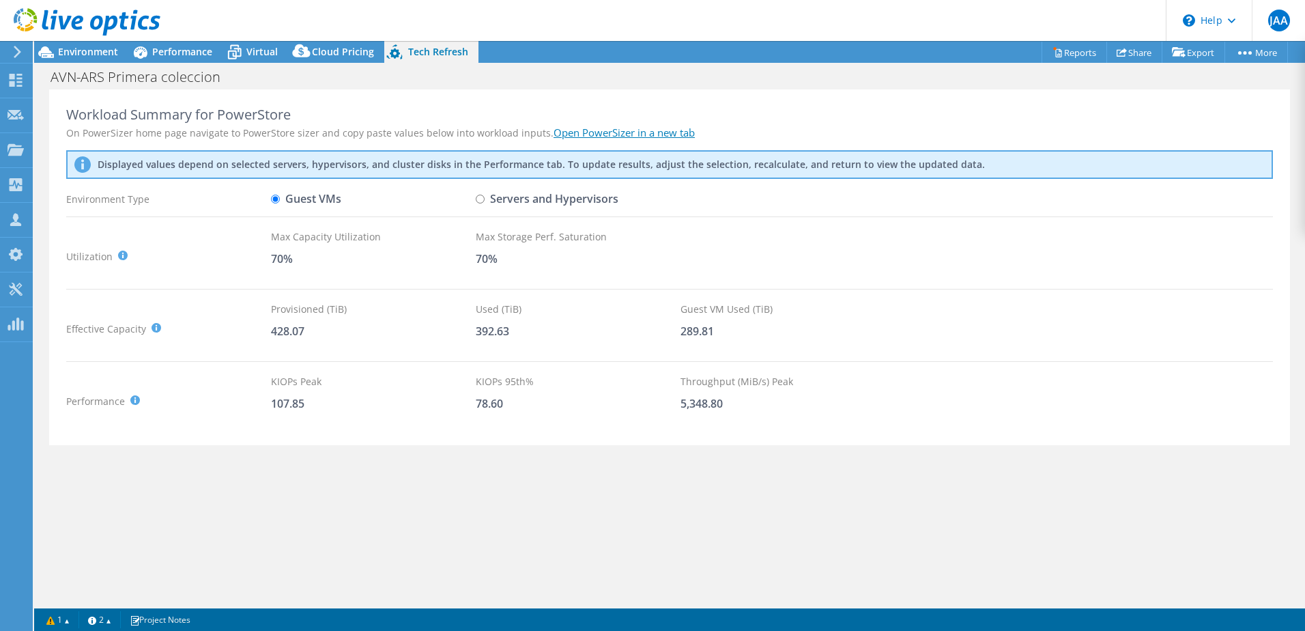
click at [477, 198] on input "Servers and Hypervisors" at bounding box center [480, 199] width 9 height 9
radio input "true"
radio input "false"
click at [96, 55] on span "Environment" at bounding box center [88, 51] width 60 height 13
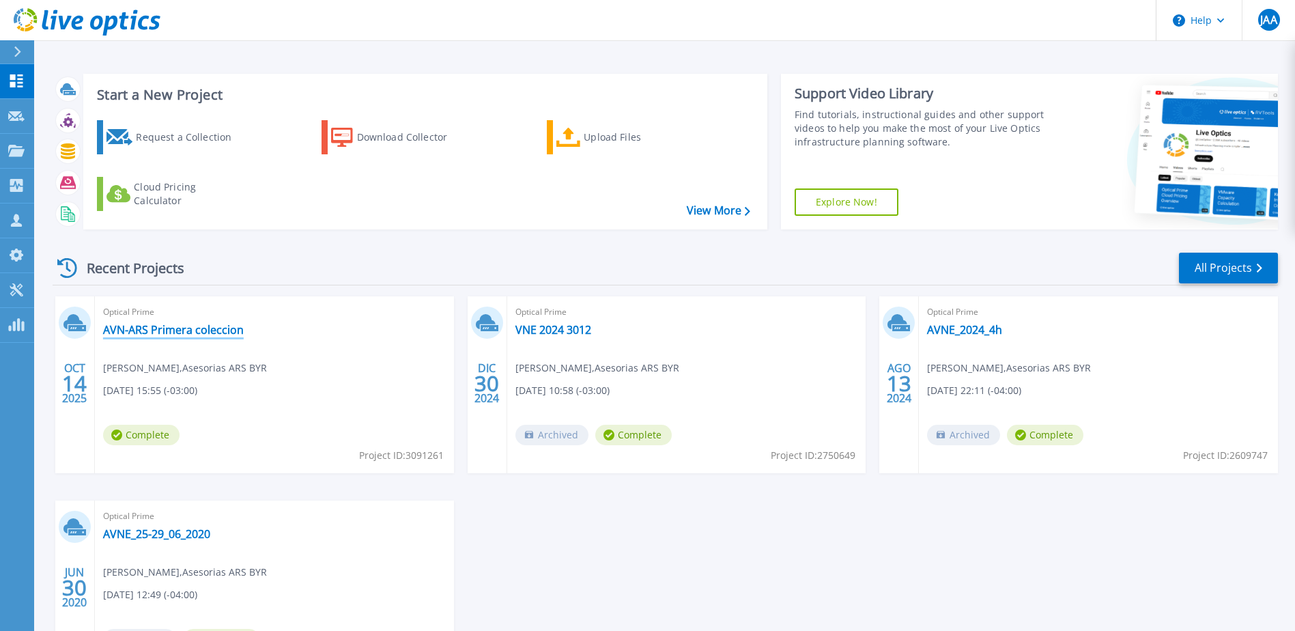
click at [169, 331] on link "AVN-ARS Primera coleccion" at bounding box center [173, 330] width 141 height 14
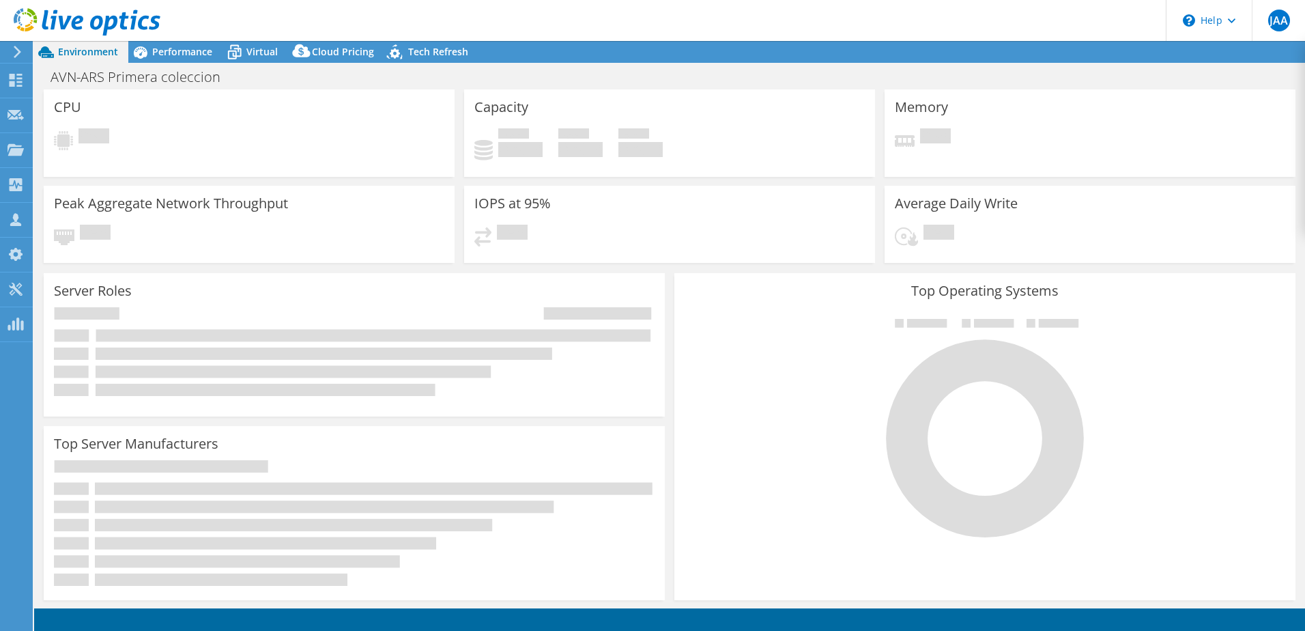
select select "USD"
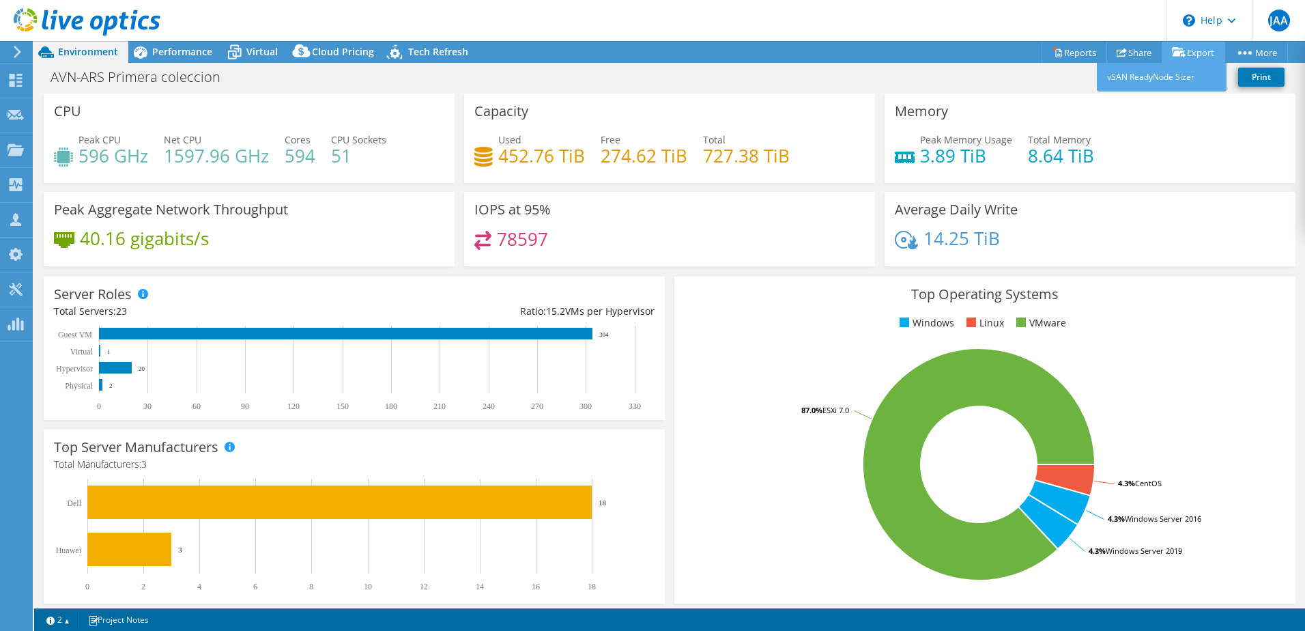
click at [1189, 50] on link "Export" at bounding box center [1193, 52] width 63 height 21
click at [1069, 54] on link "Reports" at bounding box center [1075, 52] width 66 height 21
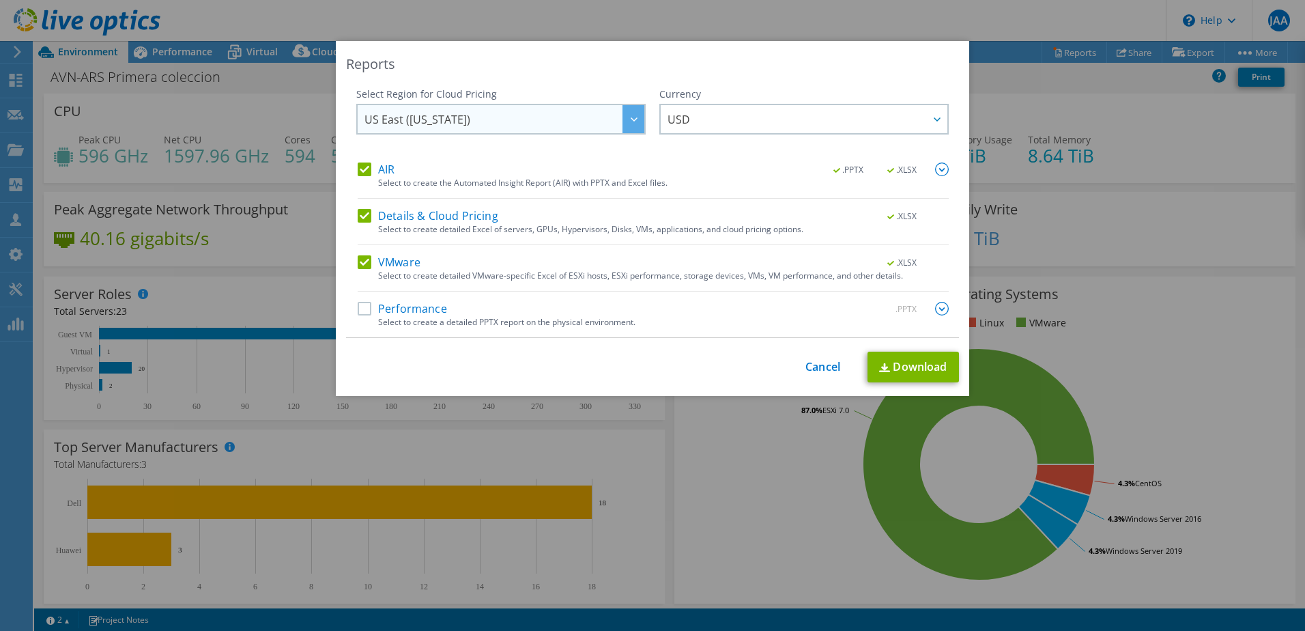
click at [453, 117] on span "US East (Virginia)" at bounding box center [504, 119] width 280 height 28
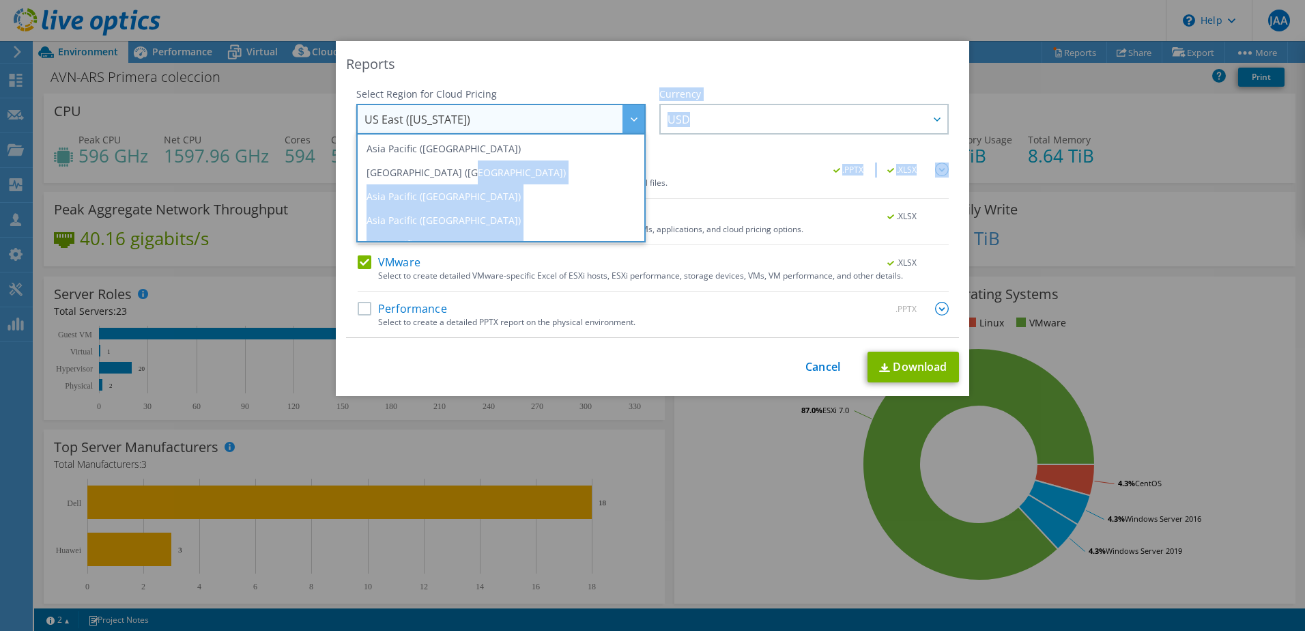
drag, startPoint x: 640, startPoint y: 162, endPoint x: 641, endPoint y: 191, distance: 28.7
click at [641, 192] on div "Select Region for Cloud Pricing Asia Pacific (Hong Kong) Asia Pacific (Mumbai) …" at bounding box center [652, 212] width 613 height 250
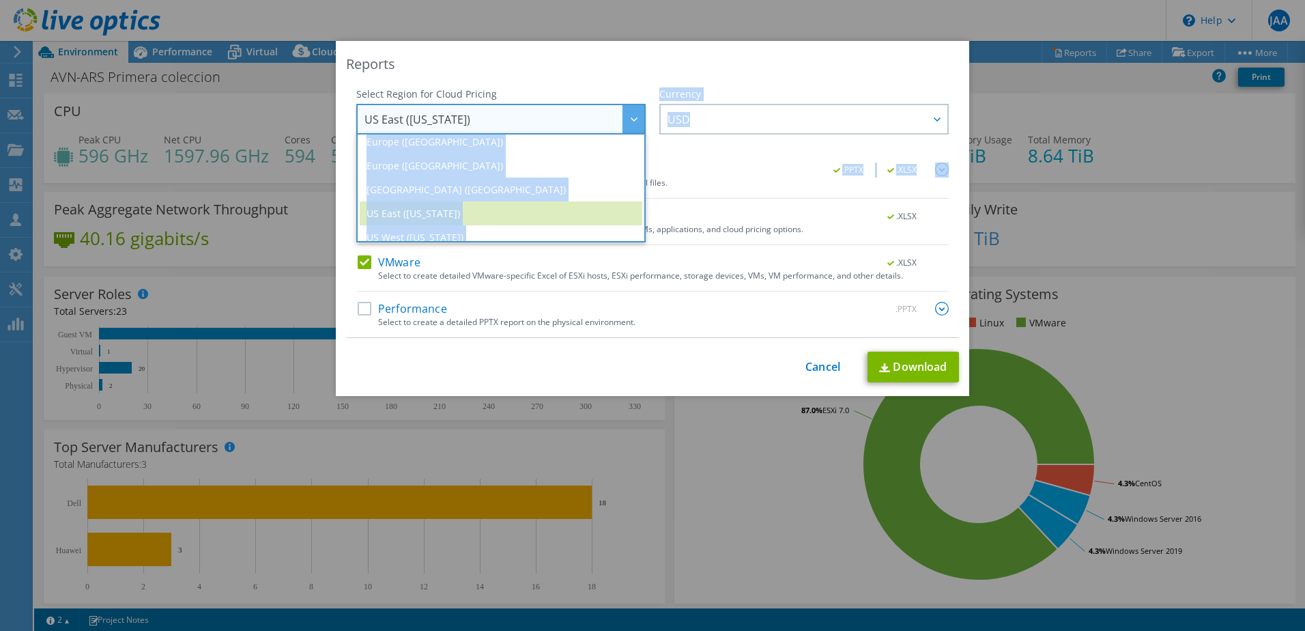
scroll to position [184, 0]
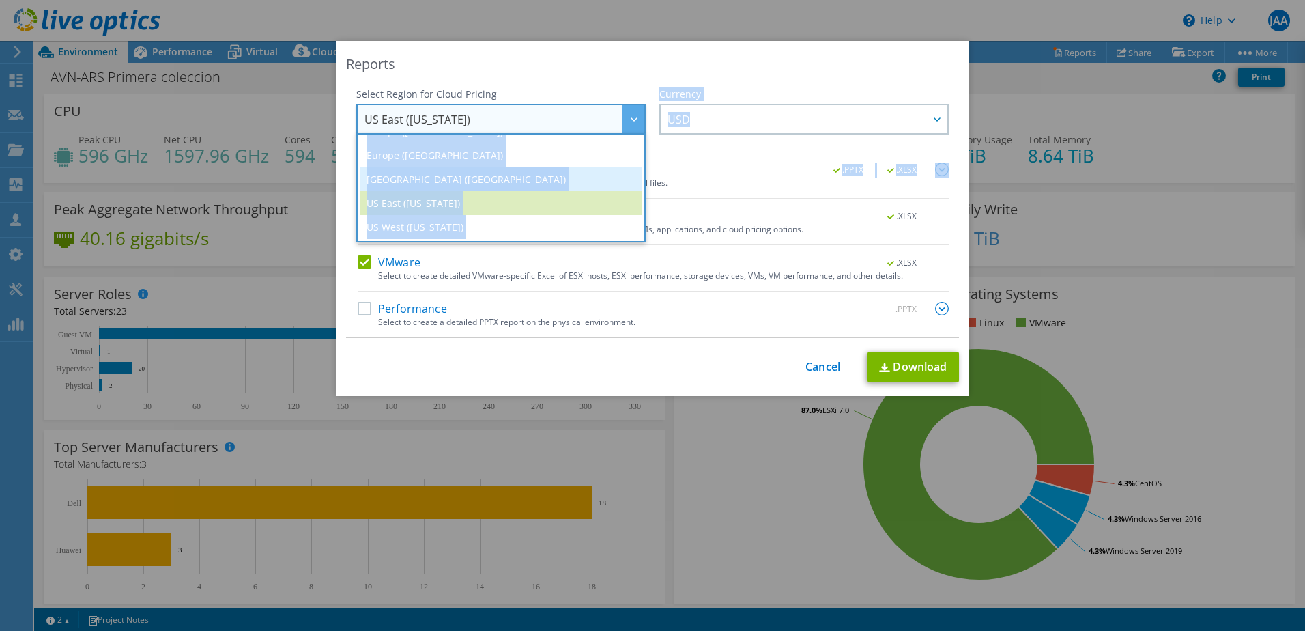
click at [442, 178] on li "[GEOGRAPHIC_DATA] ([GEOGRAPHIC_DATA])" at bounding box center [501, 179] width 283 height 24
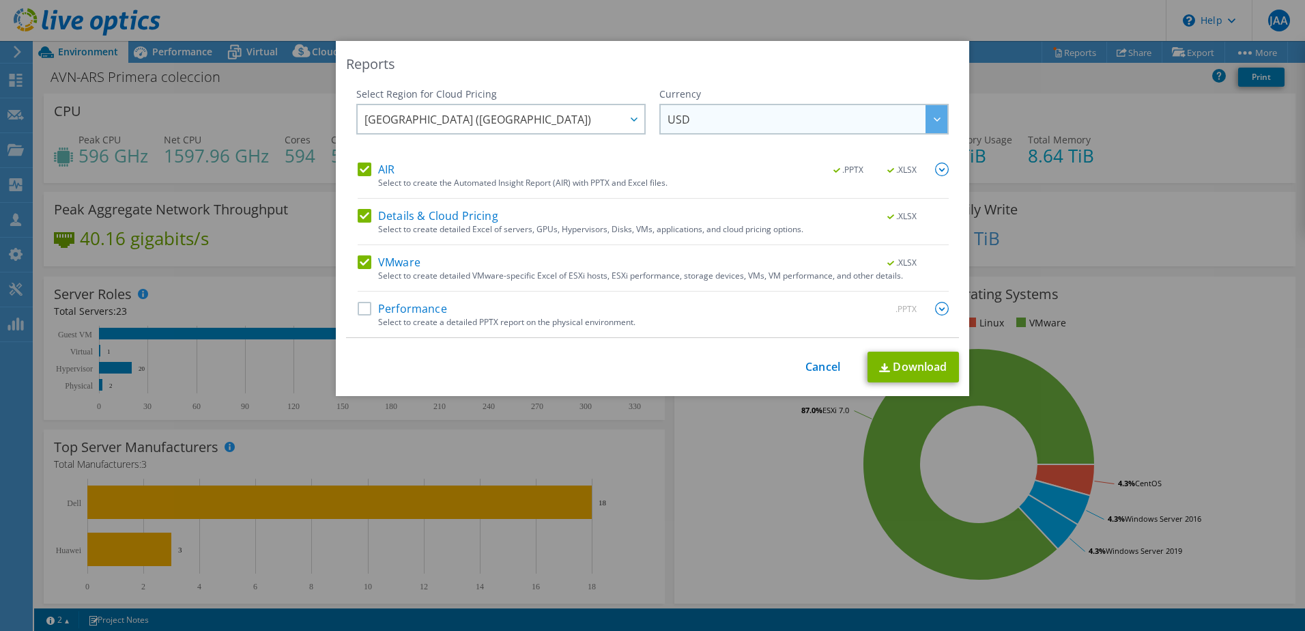
click at [744, 117] on span "USD" at bounding box center [807, 119] width 280 height 28
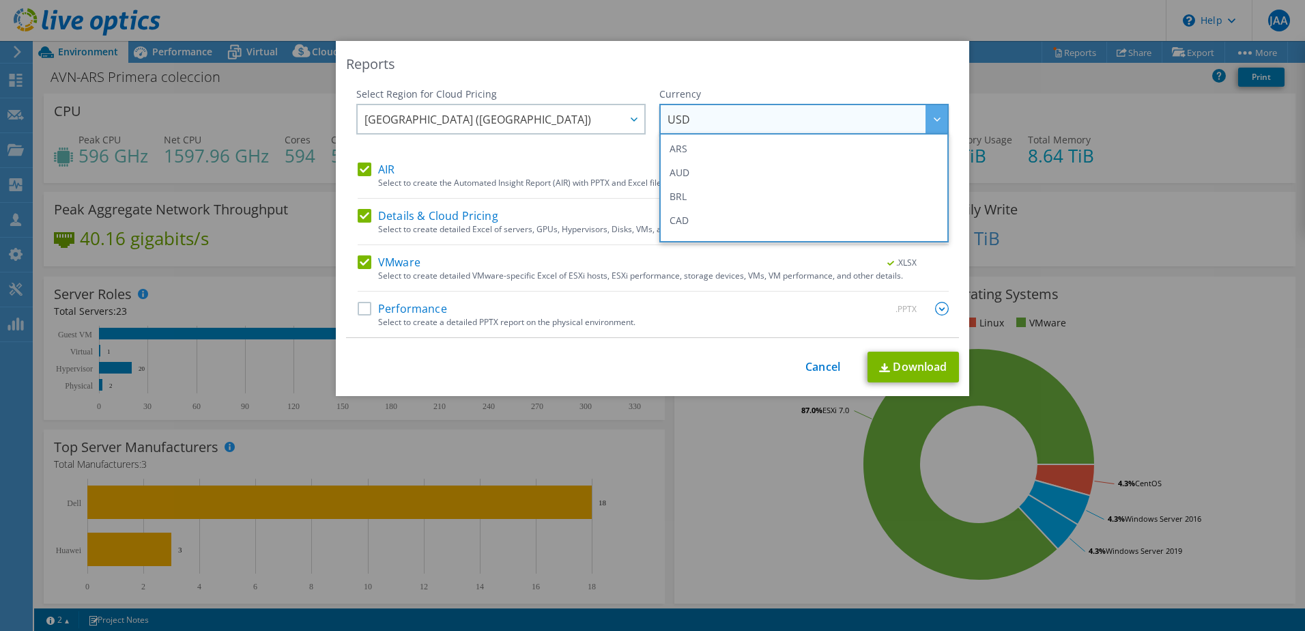
click at [612, 57] on div "Reports" at bounding box center [652, 64] width 613 height 19
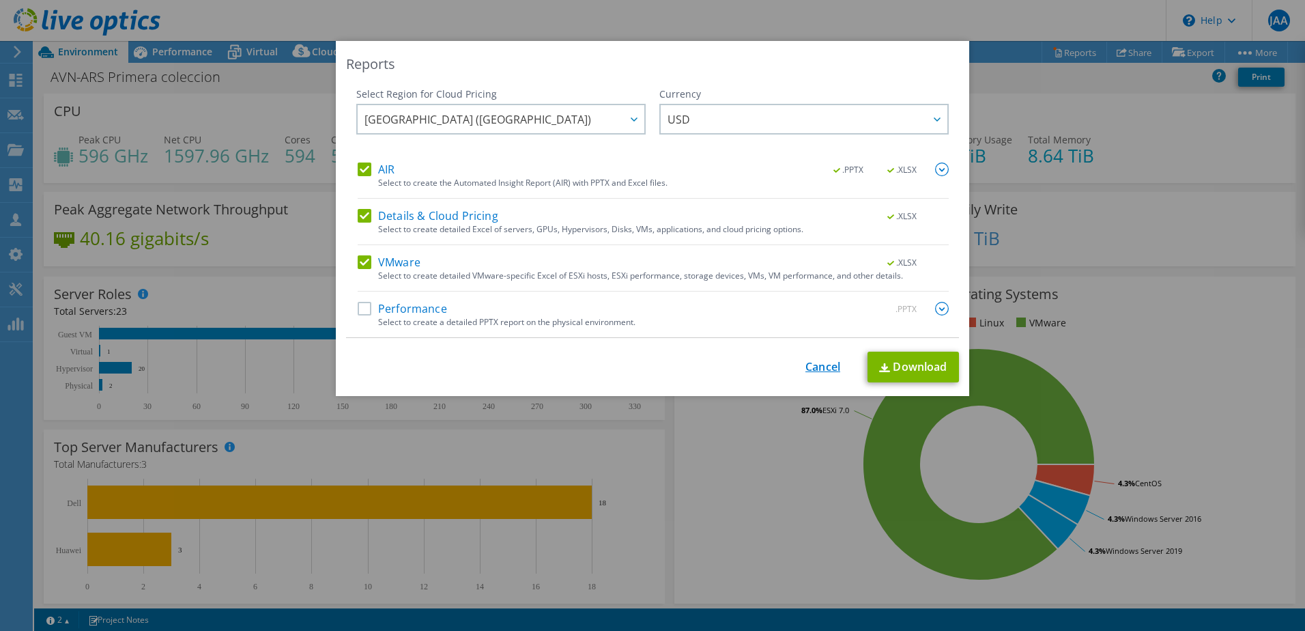
click at [820, 363] on link "Cancel" at bounding box center [822, 366] width 35 height 13
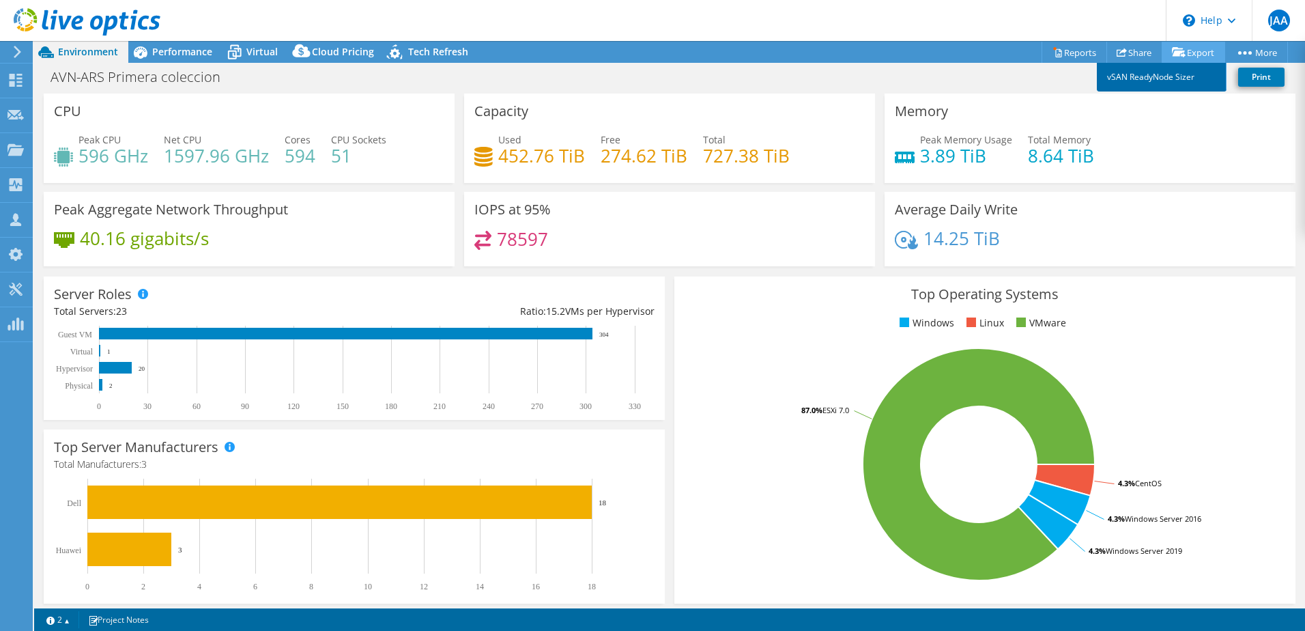
click at [1165, 81] on link "vSAN ReadyNode Sizer" at bounding box center [1162, 77] width 130 height 29
click at [1252, 79] on link "Print" at bounding box center [1261, 77] width 46 height 19
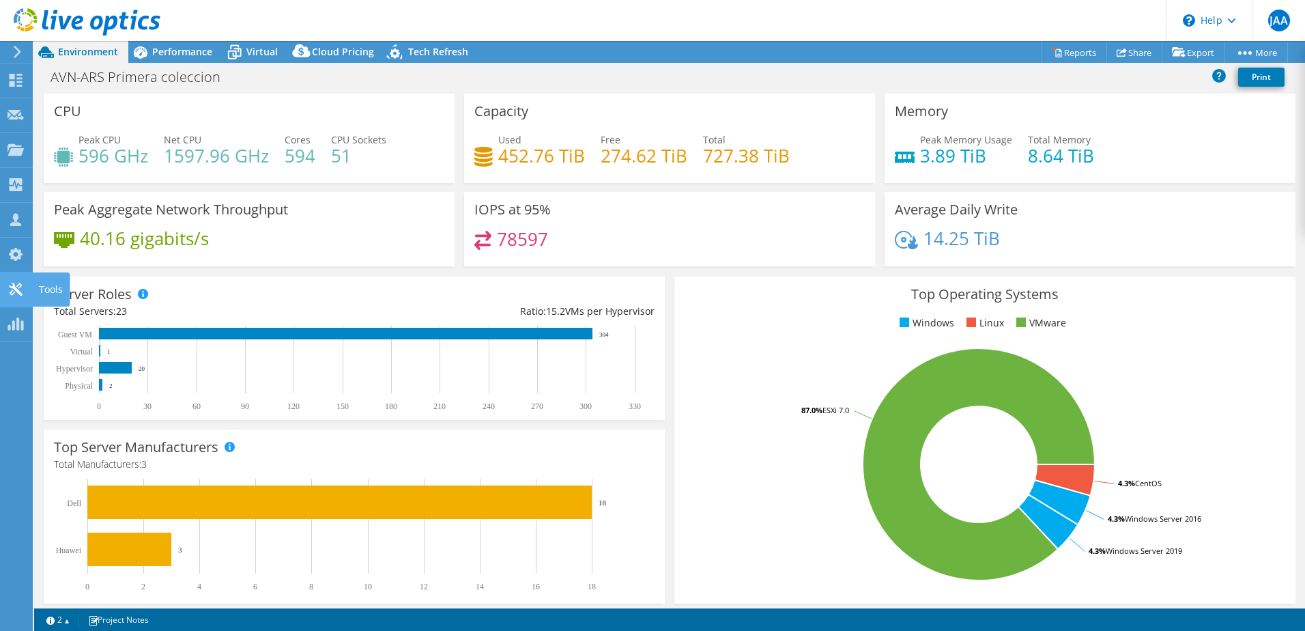
click at [51, 283] on div "Tools" at bounding box center [51, 289] width 38 height 34
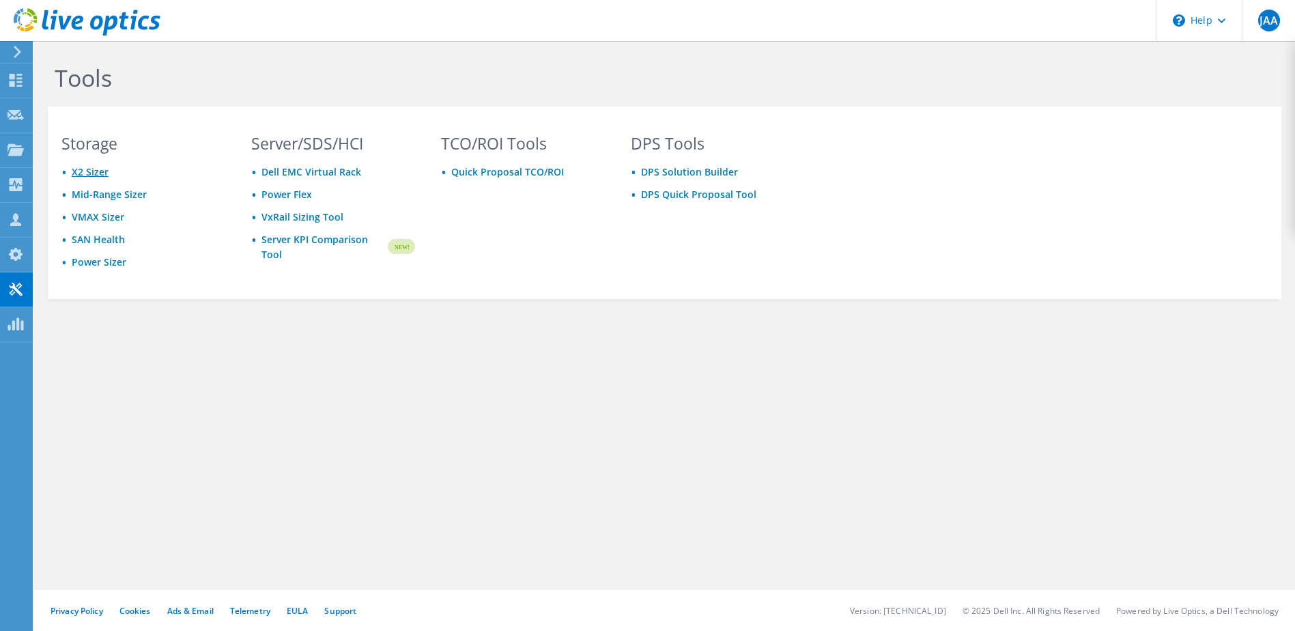
click at [96, 176] on link "X2 Sizer" at bounding box center [90, 171] width 37 height 13
click at [20, 184] on use at bounding box center [16, 184] width 13 height 13
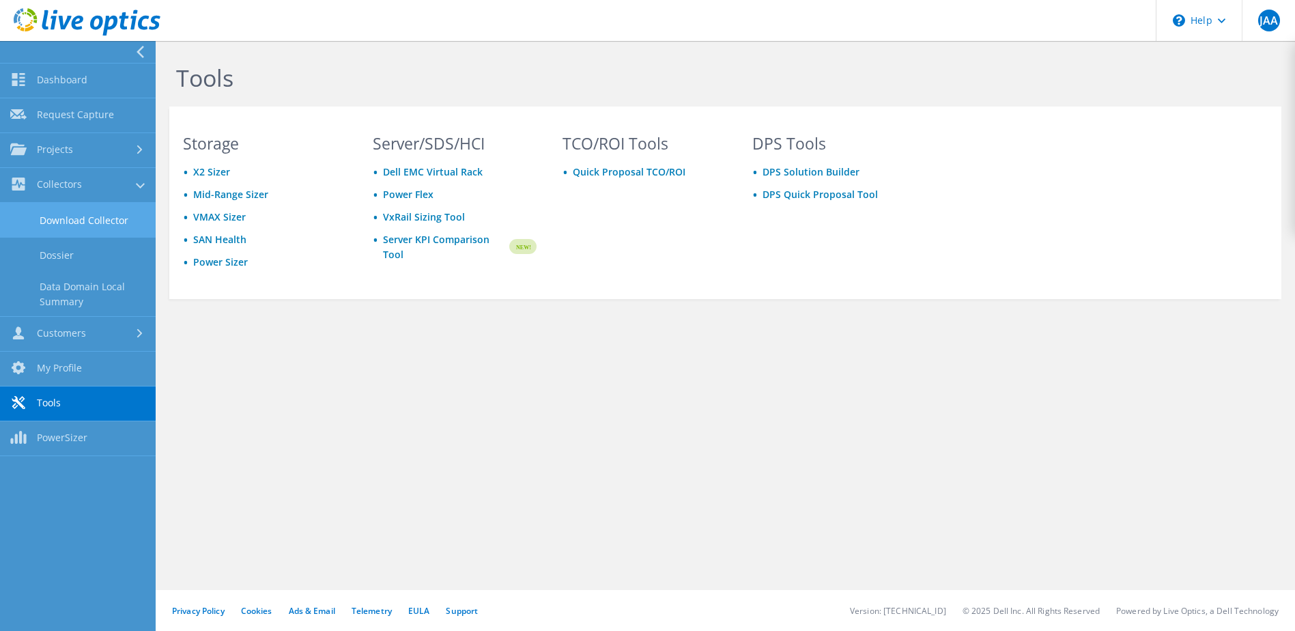
click at [96, 215] on link "Download Collector" at bounding box center [78, 220] width 156 height 35
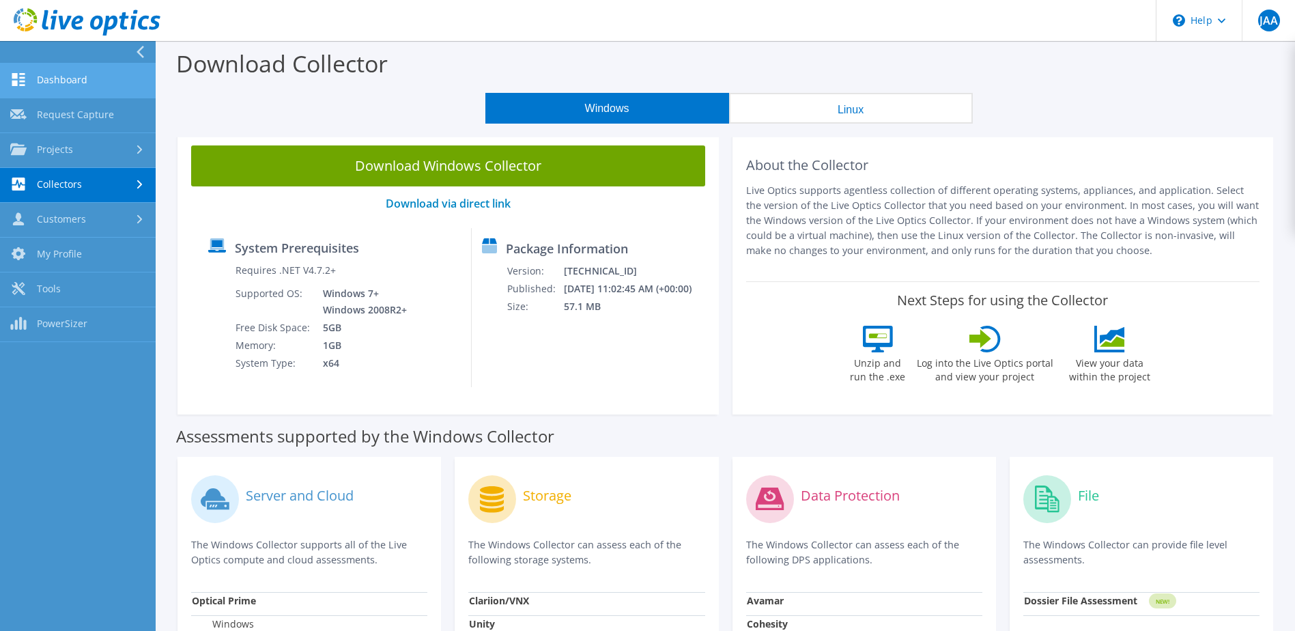
click at [61, 74] on link "Dashboard" at bounding box center [78, 80] width 156 height 35
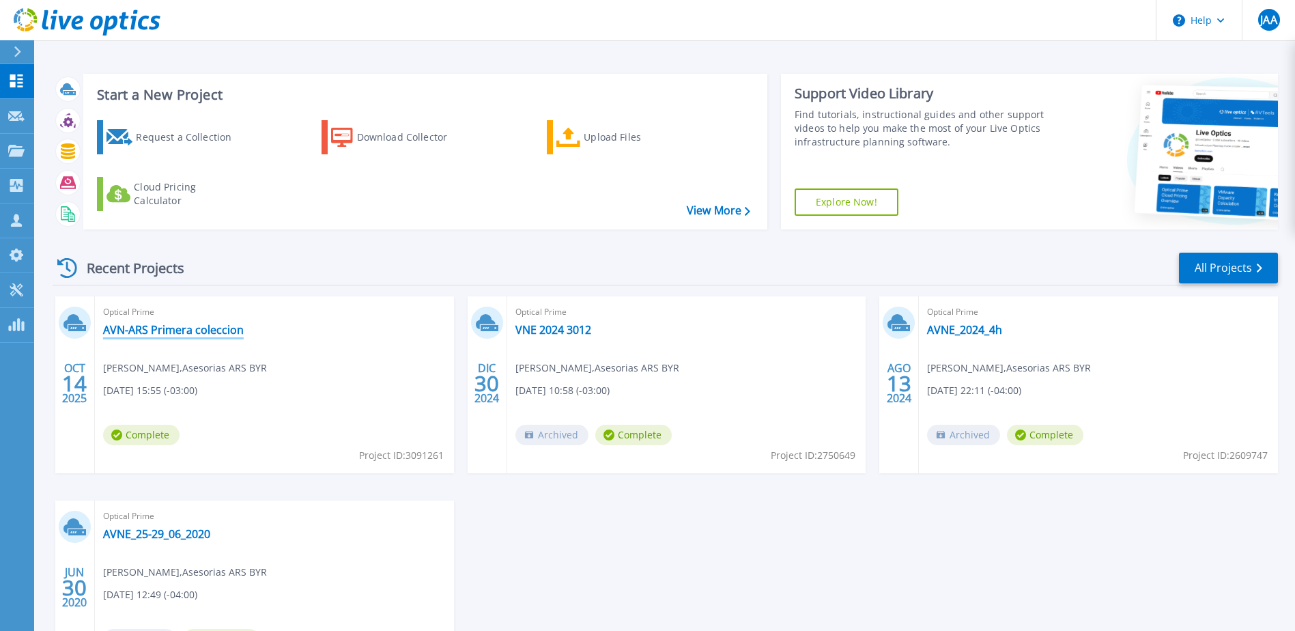
click at [166, 329] on link "AVN-ARS Primera coleccion" at bounding box center [173, 330] width 141 height 14
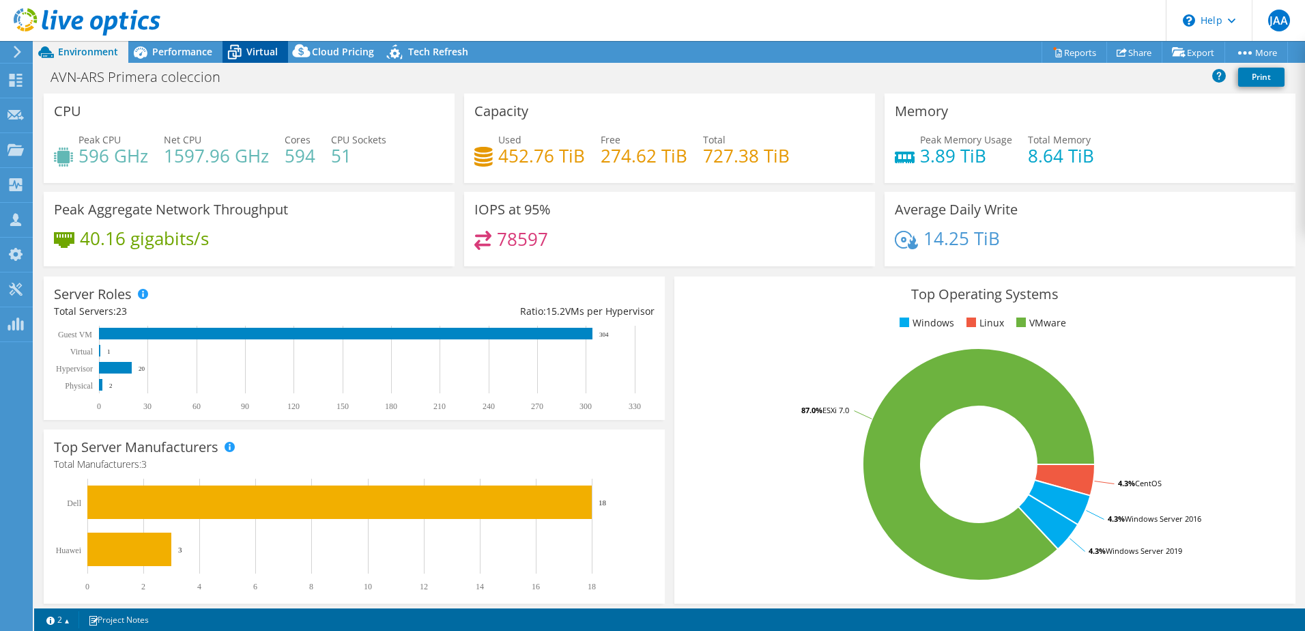
click at [262, 52] on span "Virtual" at bounding box center [261, 51] width 31 height 13
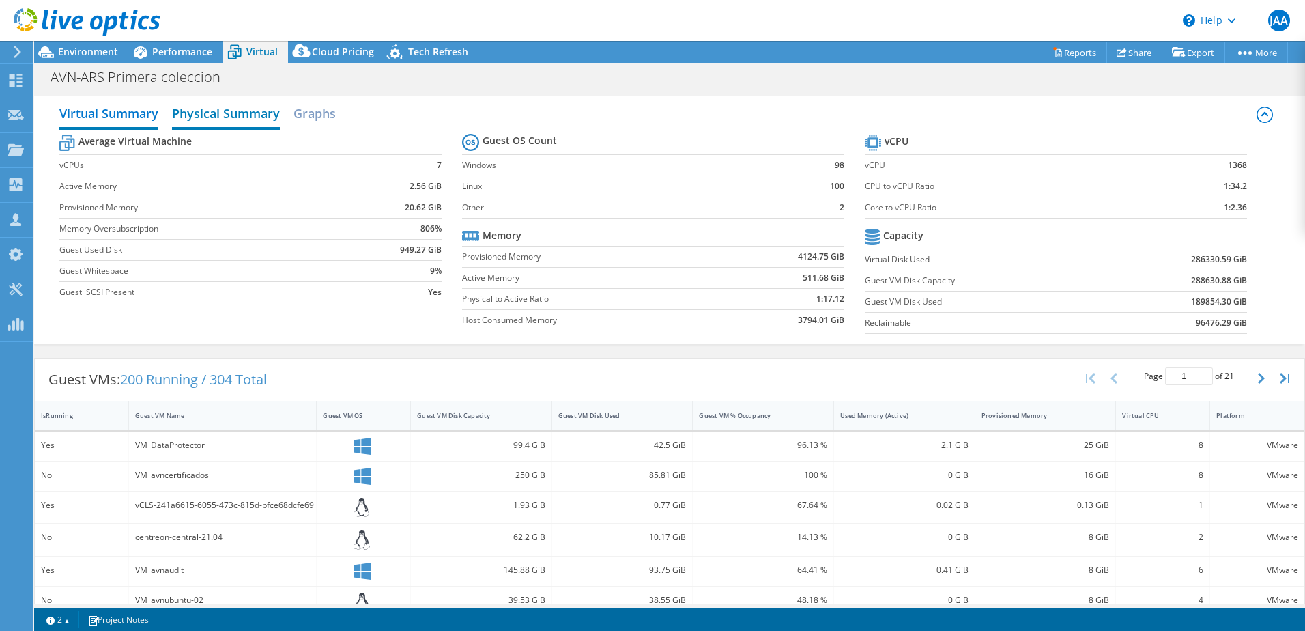
click at [220, 117] on h2 "Physical Summary" at bounding box center [226, 115] width 108 height 30
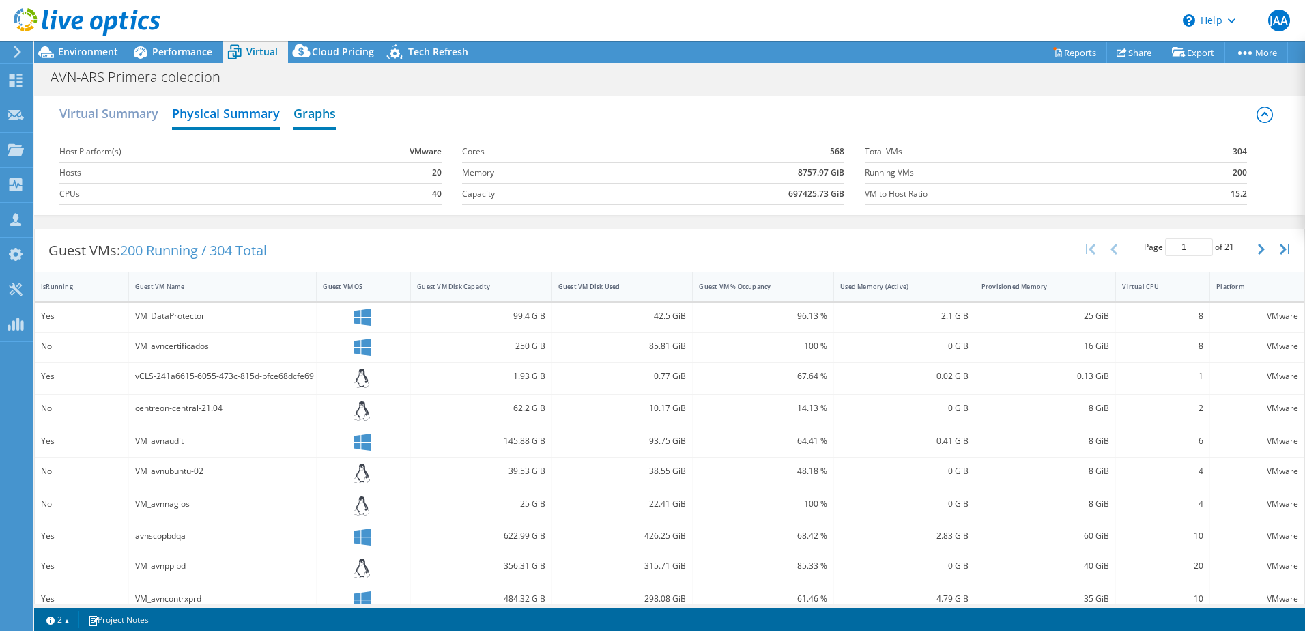
click at [306, 121] on h2 "Graphs" at bounding box center [314, 115] width 42 height 30
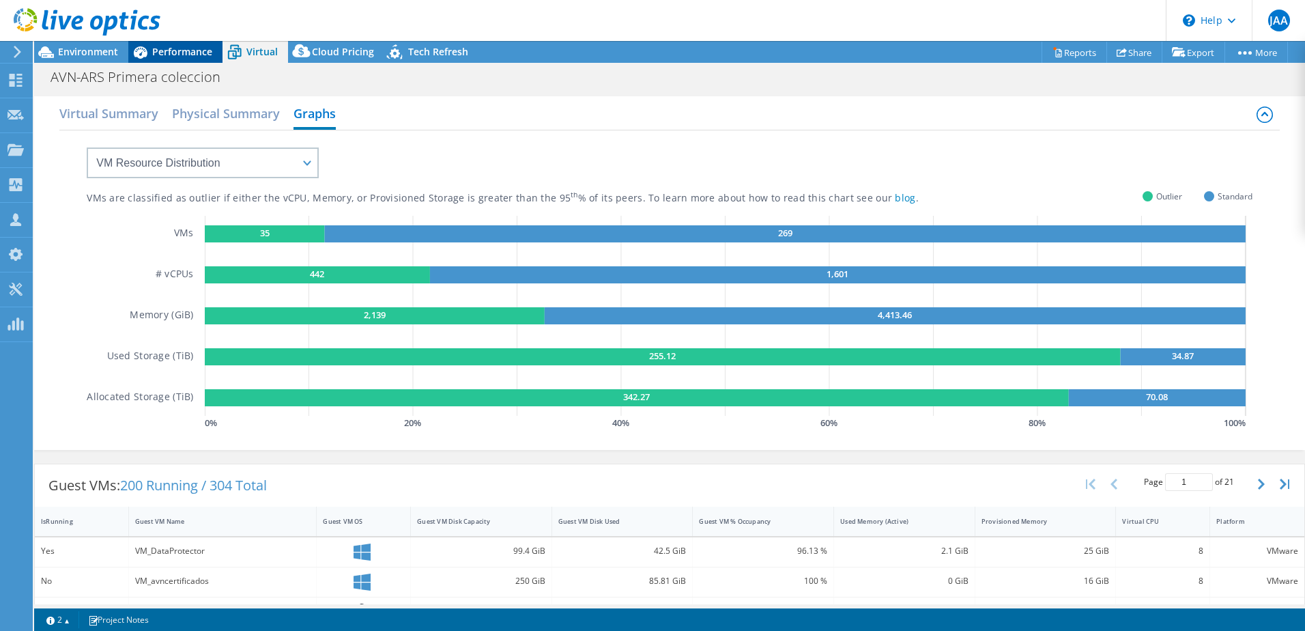
click at [177, 51] on span "Performance" at bounding box center [182, 51] width 60 height 13
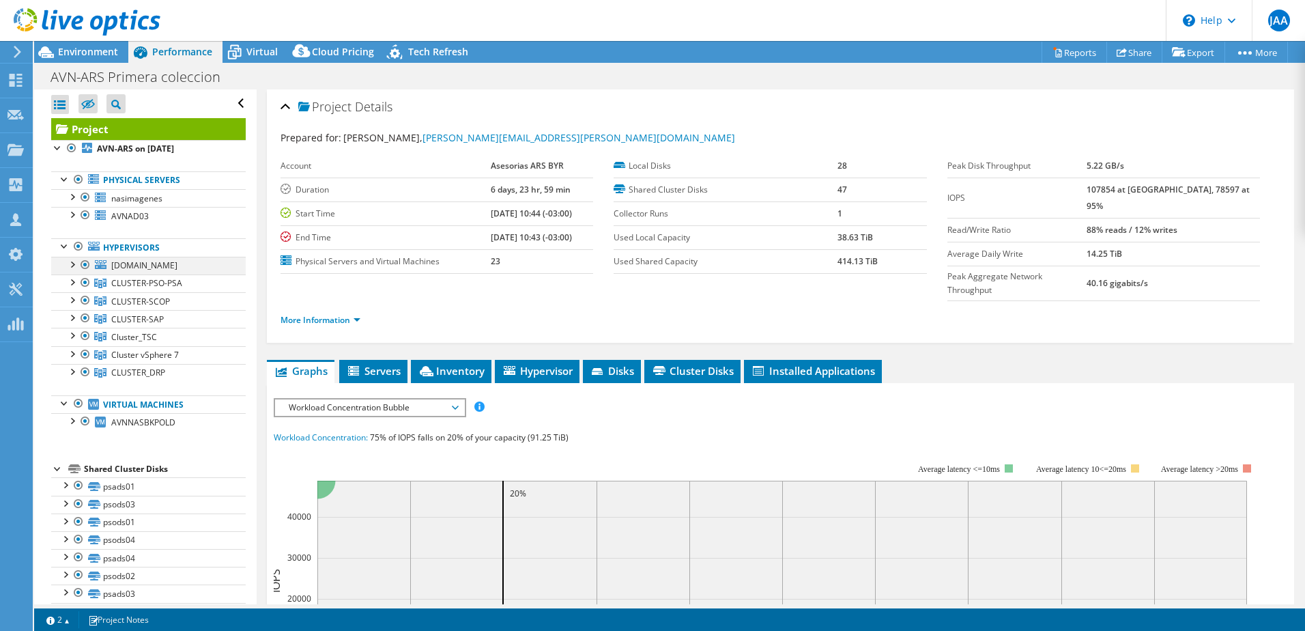
click at [72, 263] on div at bounding box center [72, 264] width 14 height 14
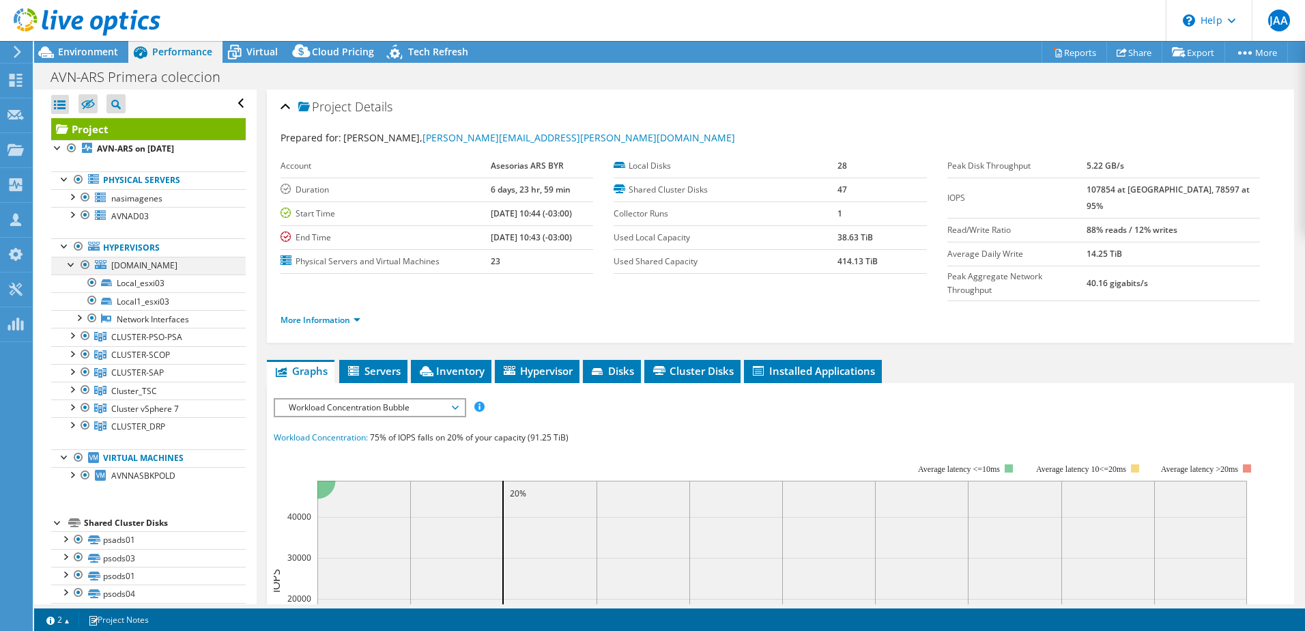
click at [72, 263] on div at bounding box center [72, 264] width 14 height 14
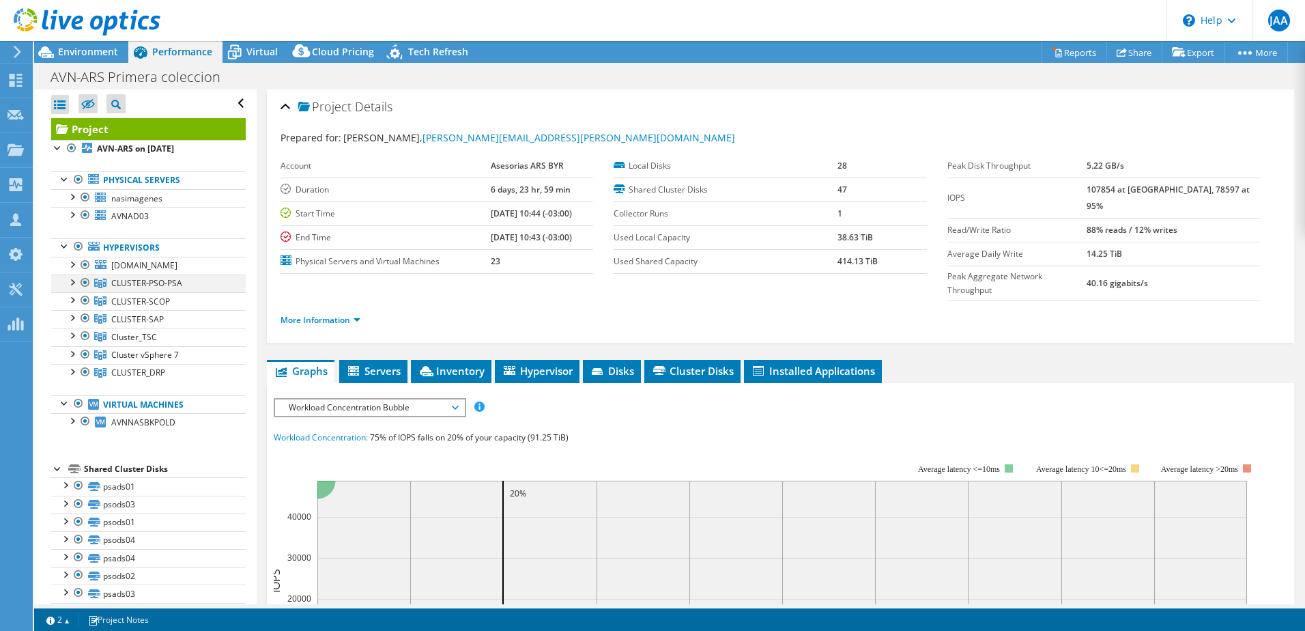
click at [74, 283] on div at bounding box center [72, 281] width 14 height 14
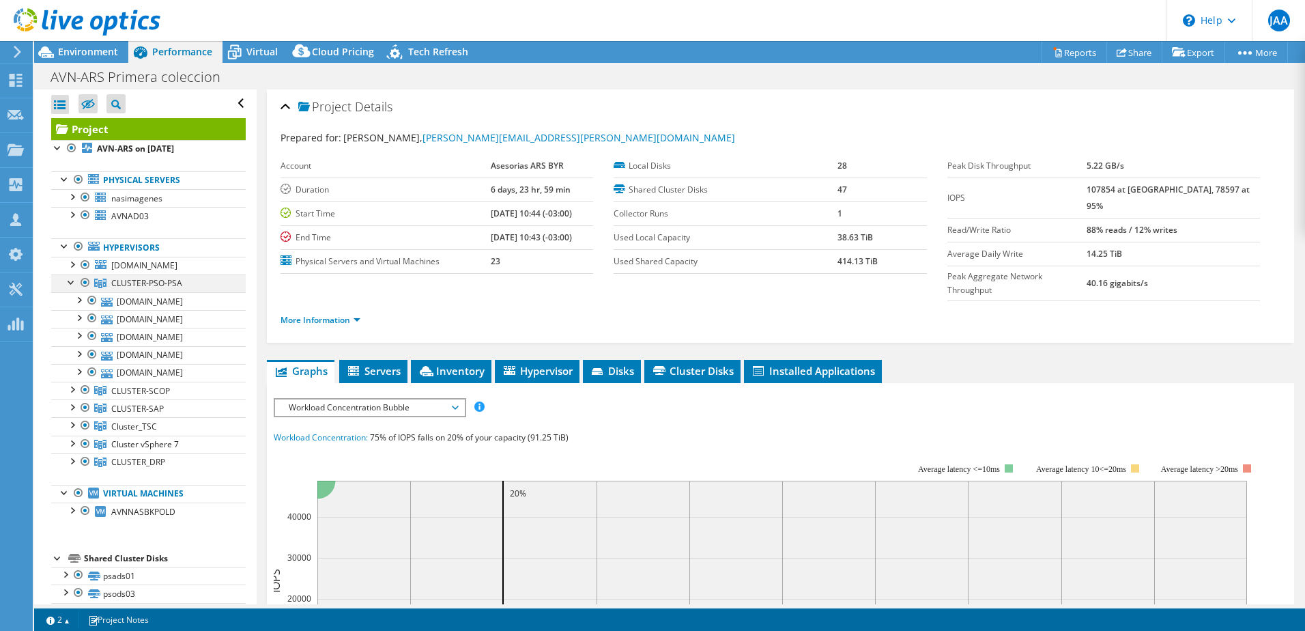
click at [74, 283] on div at bounding box center [72, 281] width 14 height 14
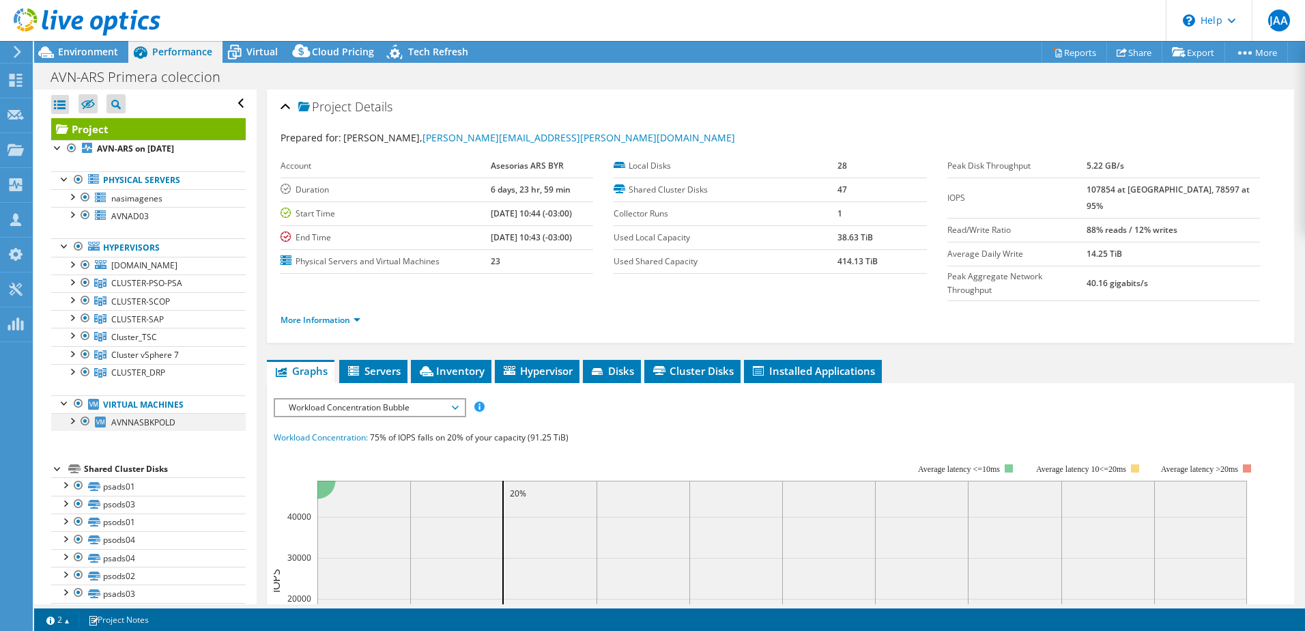
click at [72, 422] on div at bounding box center [72, 420] width 14 height 14
click at [175, 281] on span "CLUSTER-PSO-PSA" at bounding box center [146, 283] width 71 height 12
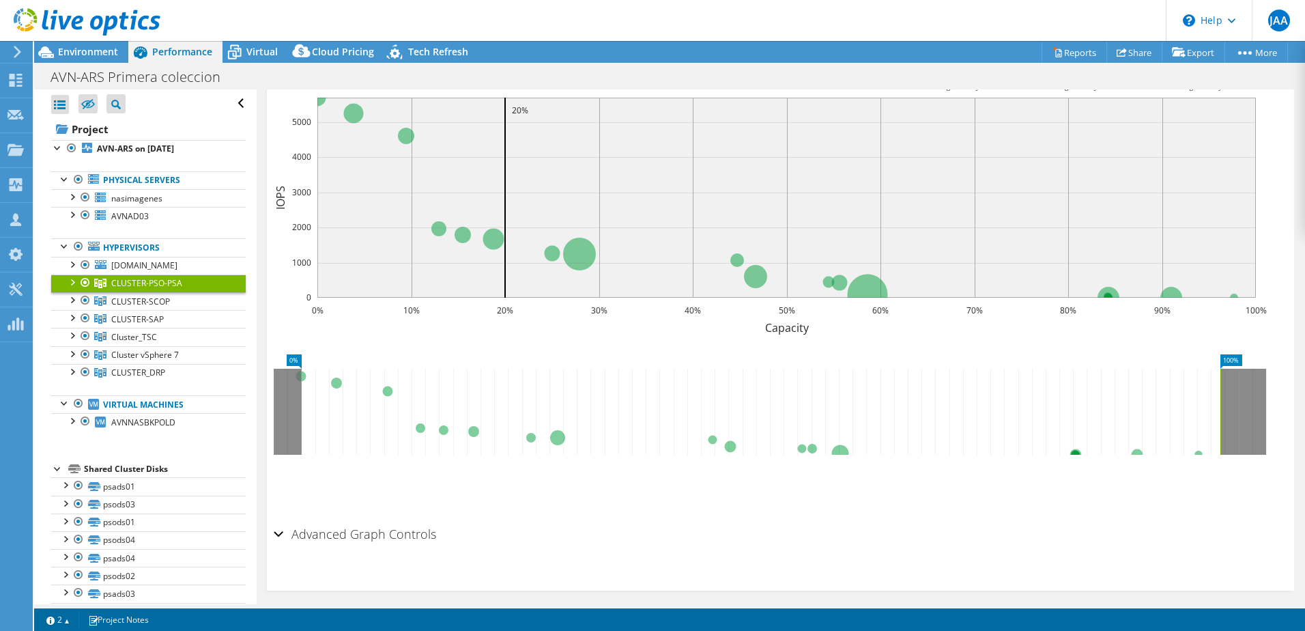
scroll to position [289, 0]
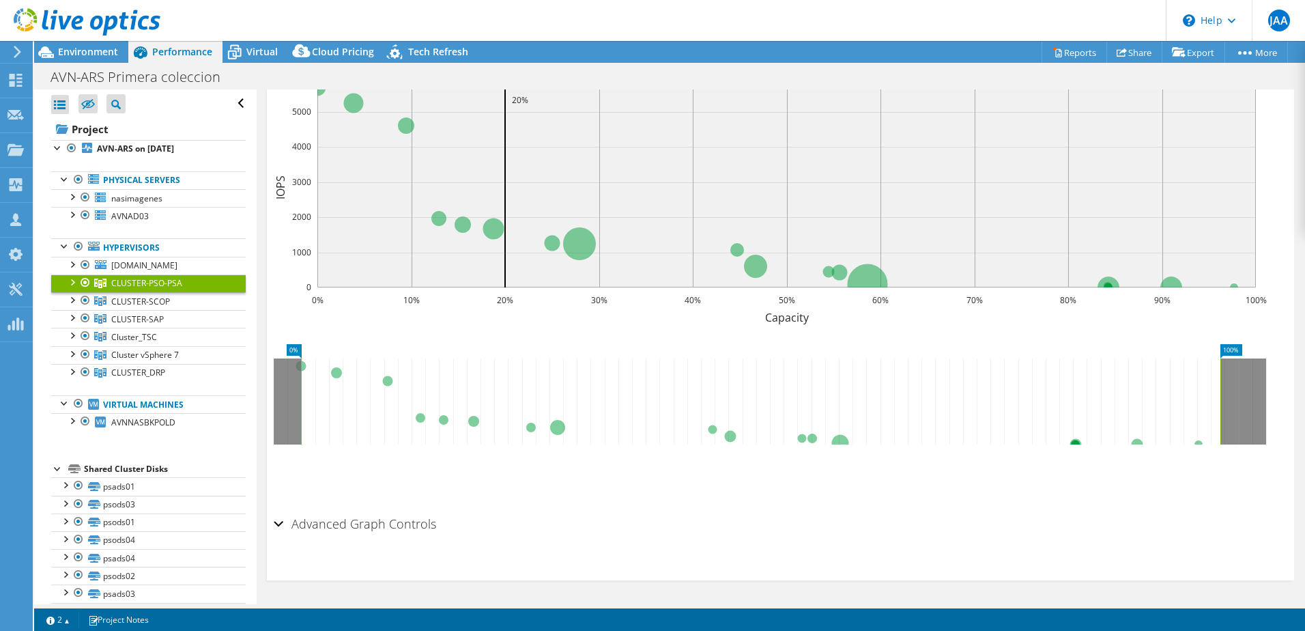
click at [283, 526] on h2 "Advanced Graph Controls" at bounding box center [355, 523] width 162 height 27
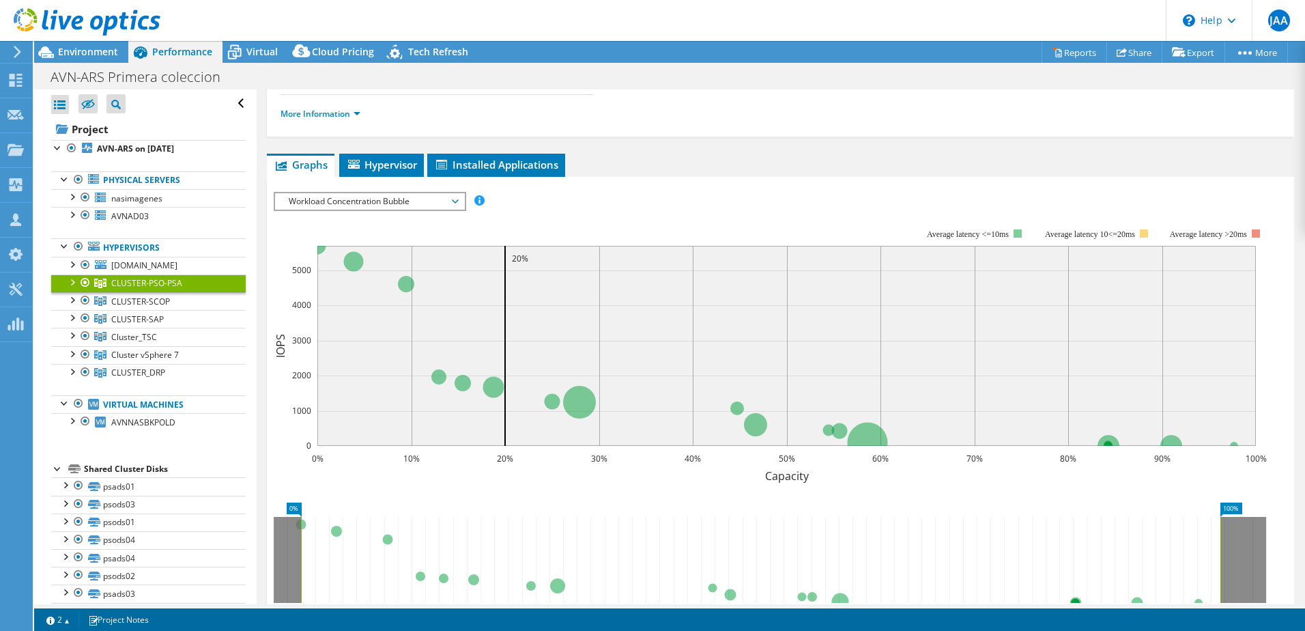
scroll to position [3, 0]
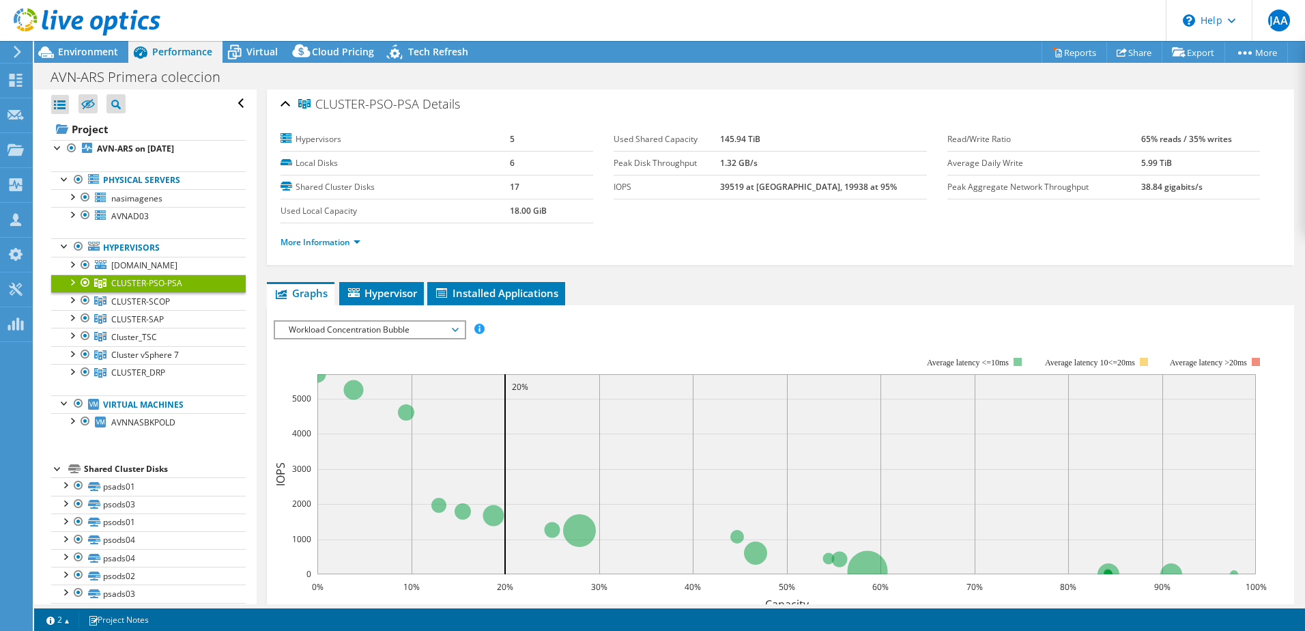
click at [450, 330] on span "Workload Concentration Bubble" at bounding box center [369, 329] width 175 height 16
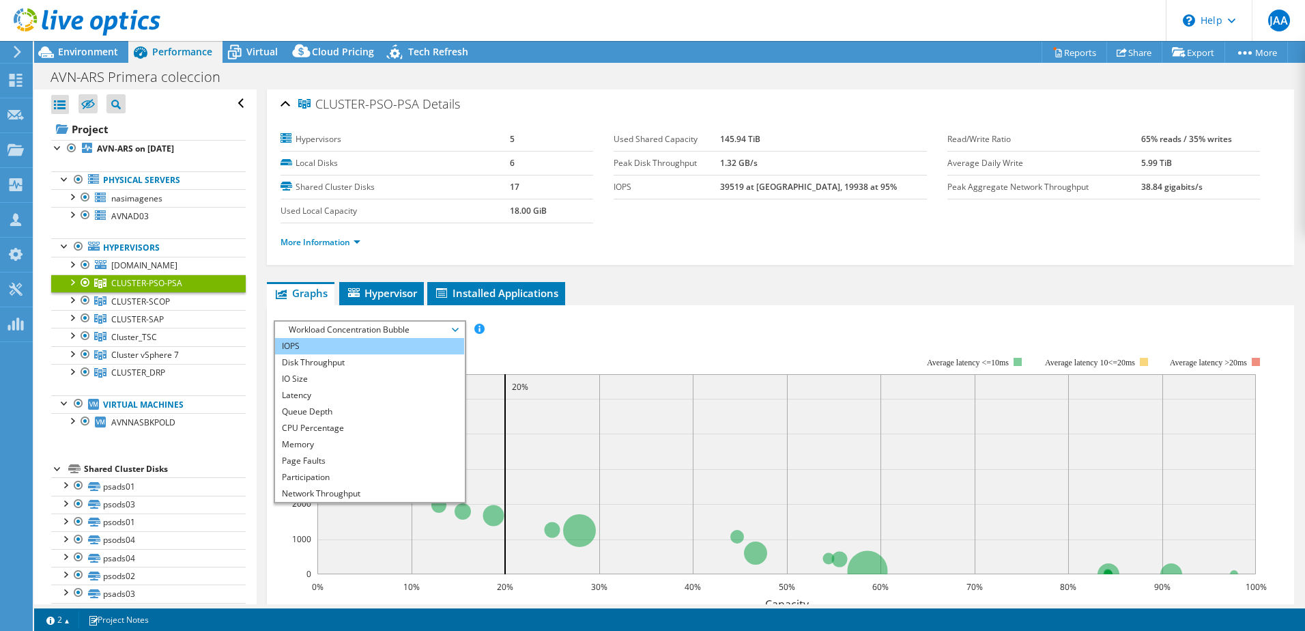
click at [391, 349] on li "IOPS" at bounding box center [369, 346] width 189 height 16
